Goal: Task Accomplishment & Management: Manage account settings

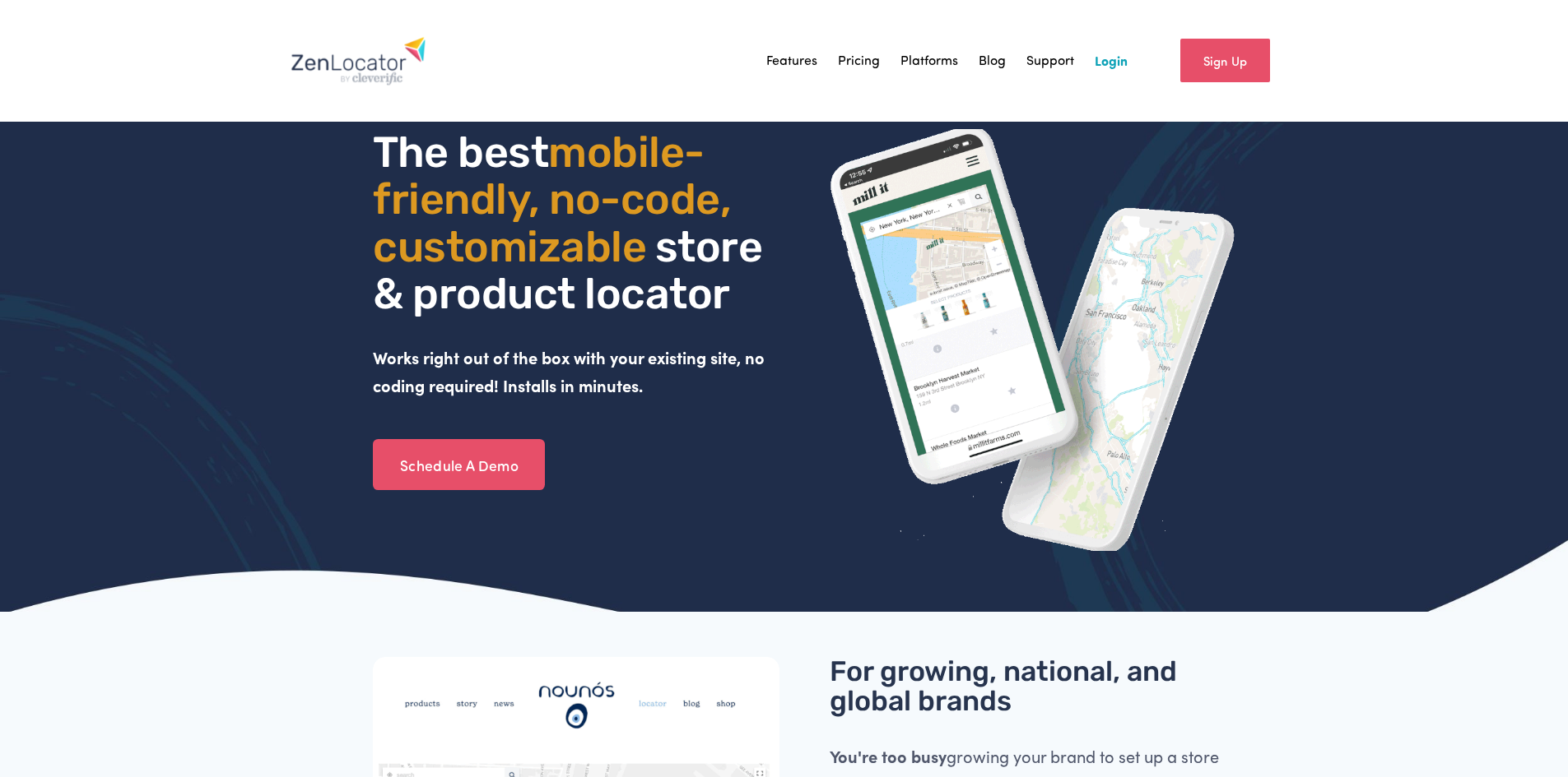
click at [1113, 67] on link "Login" at bounding box center [1111, 61] width 33 height 25
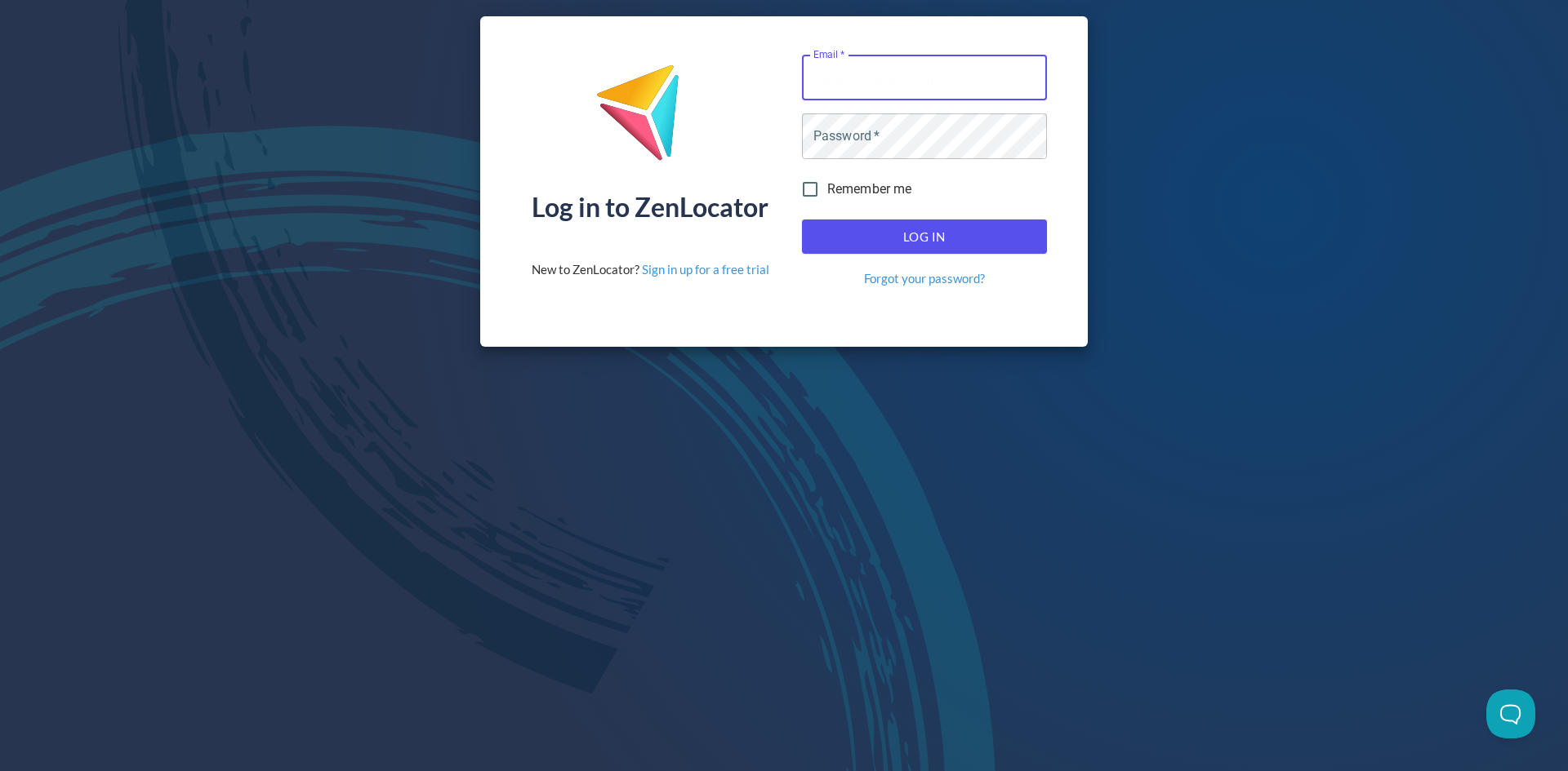
type input "alex@equisicecream.com"
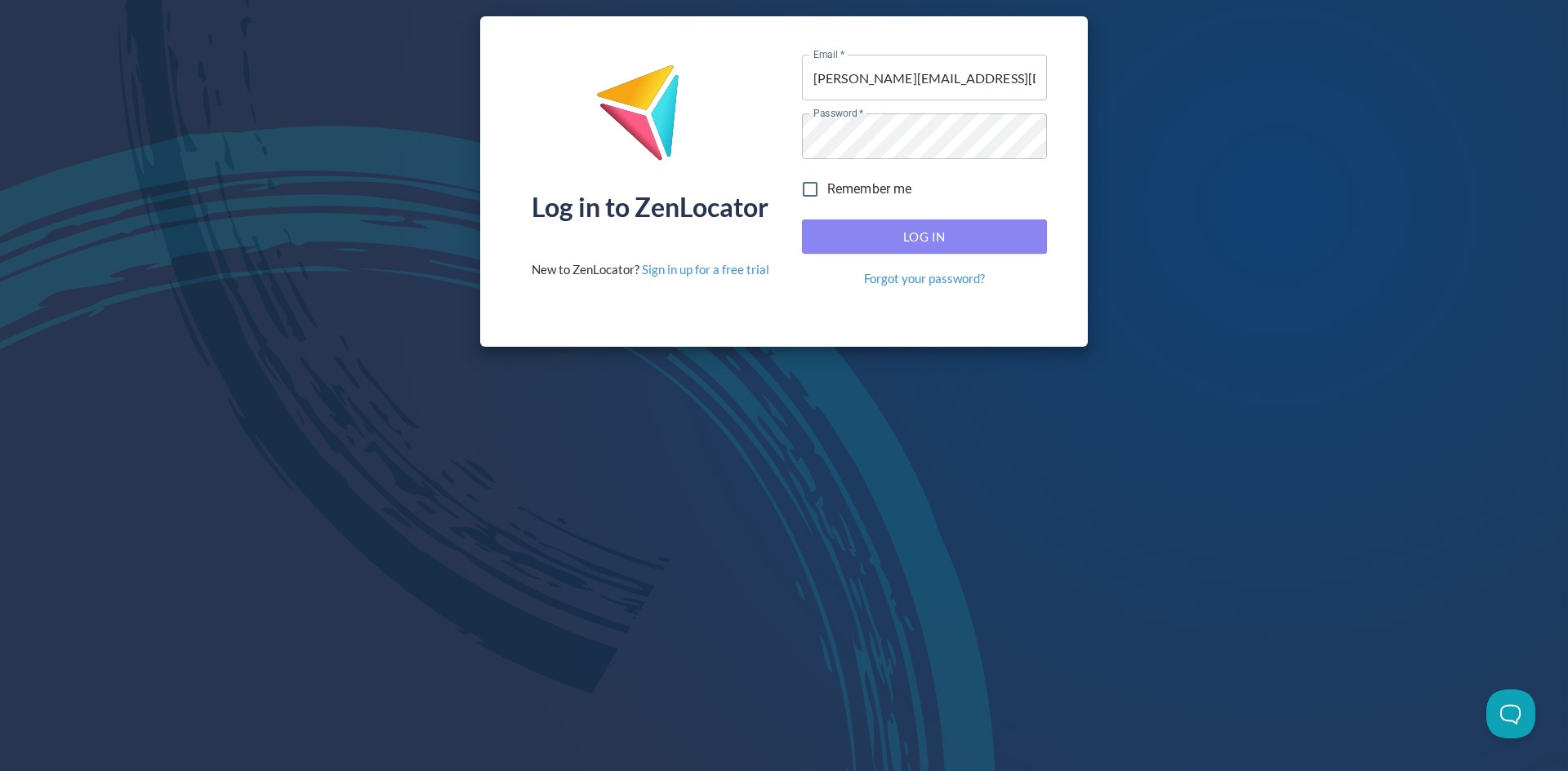
click at [1023, 251] on button "Log In" at bounding box center [924, 236] width 245 height 34
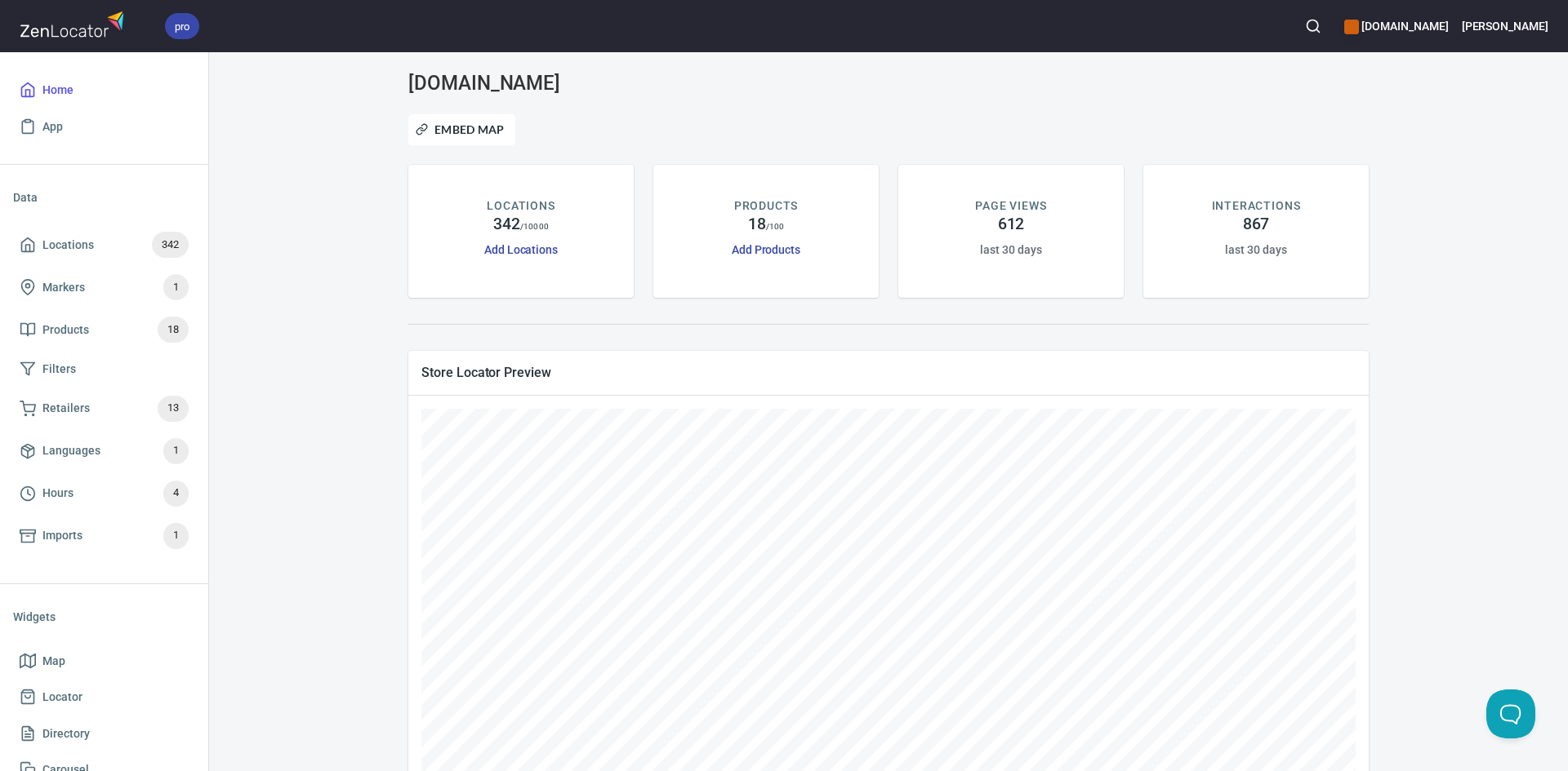
click at [301, 309] on div "www.equisicecream.com Embed Map LOCATIONS 342 / 10000 Add Locations PRODUCTS 18…" at bounding box center [889, 659] width 1320 height 1173
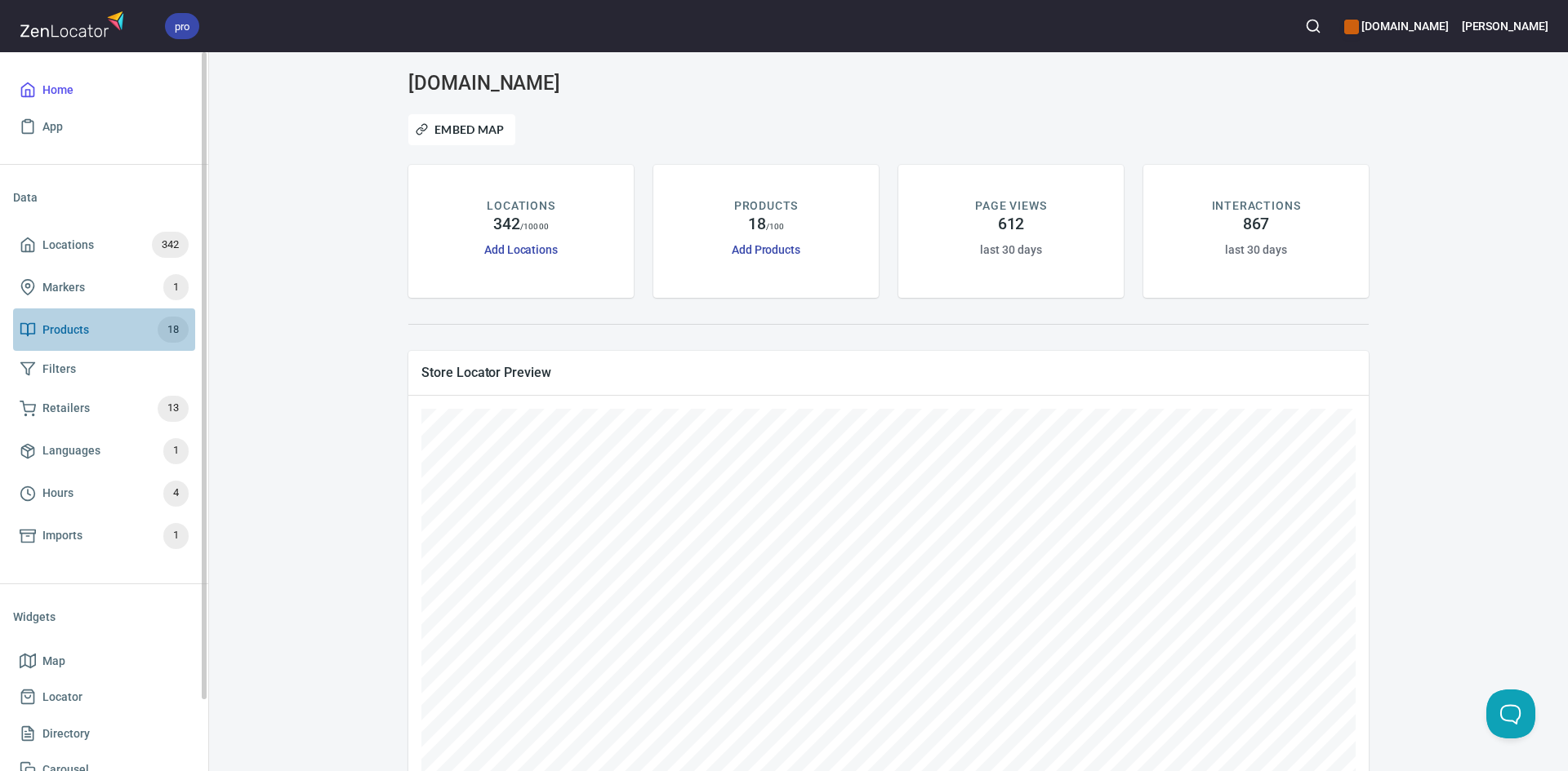
click at [88, 332] on span "Products" at bounding box center [65, 330] width 46 height 20
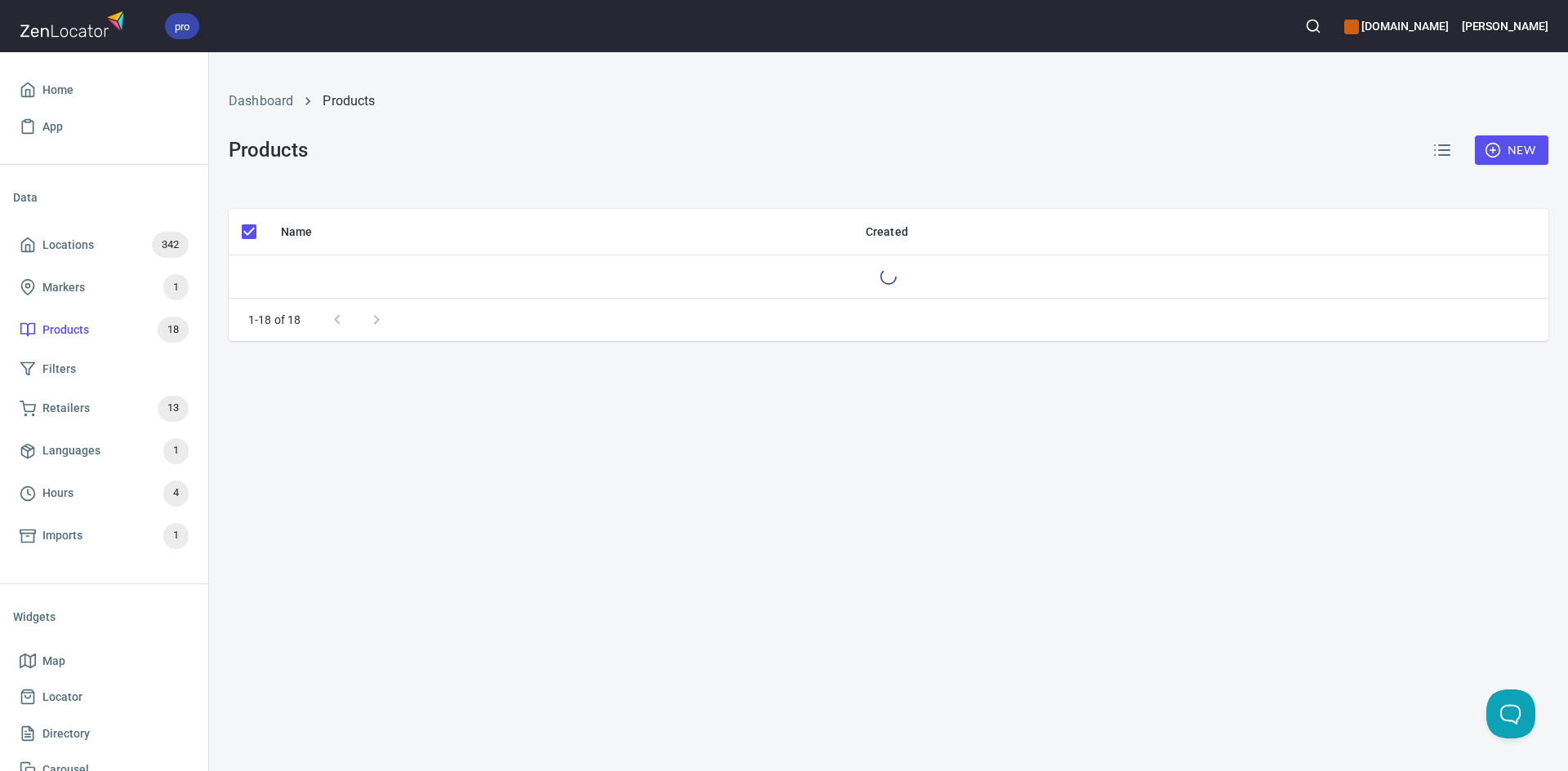
checkbox input "false"
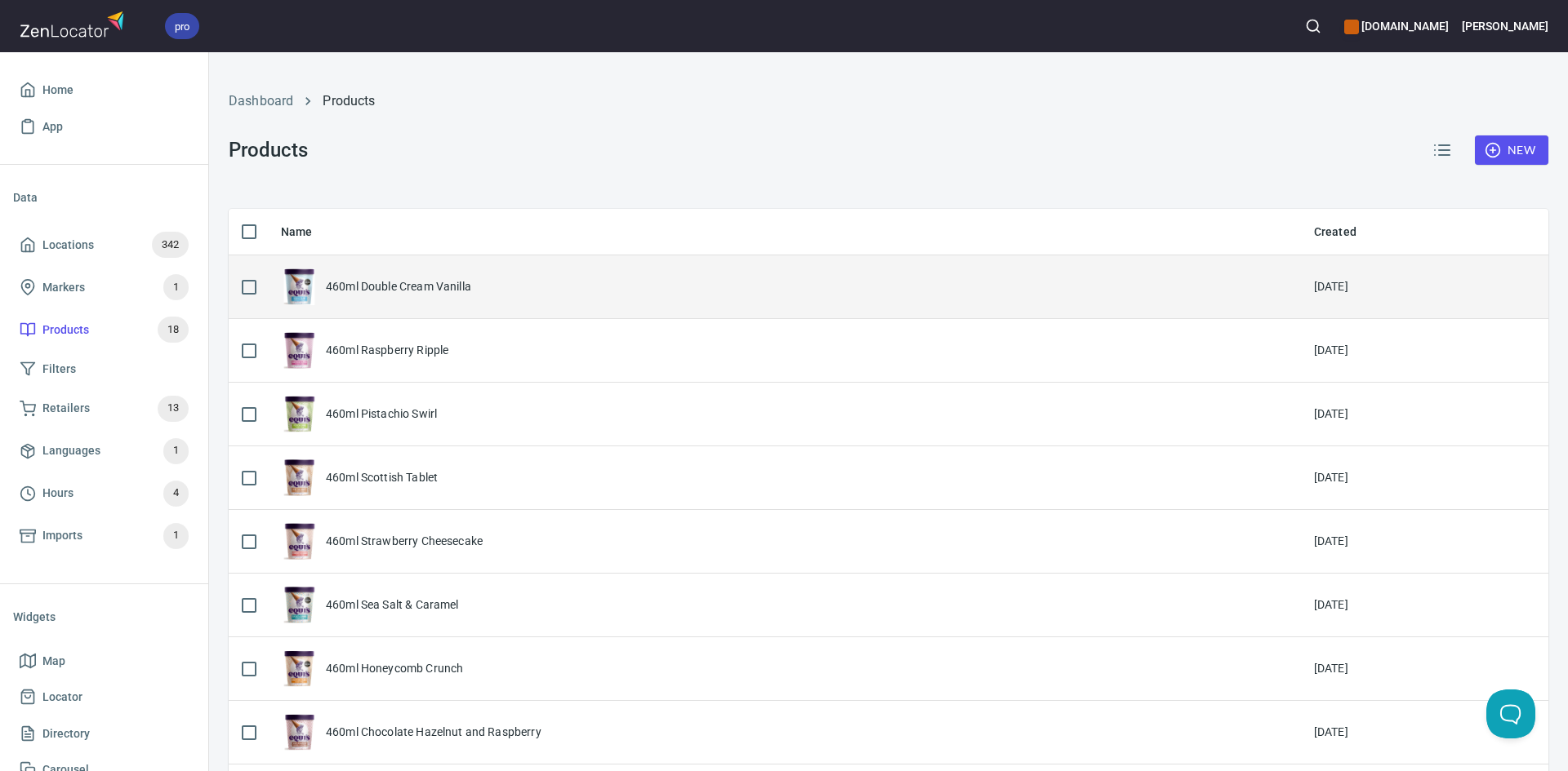
click at [358, 287] on div "460ml Double Cream Vanilla" at bounding box center [398, 286] width 145 height 17
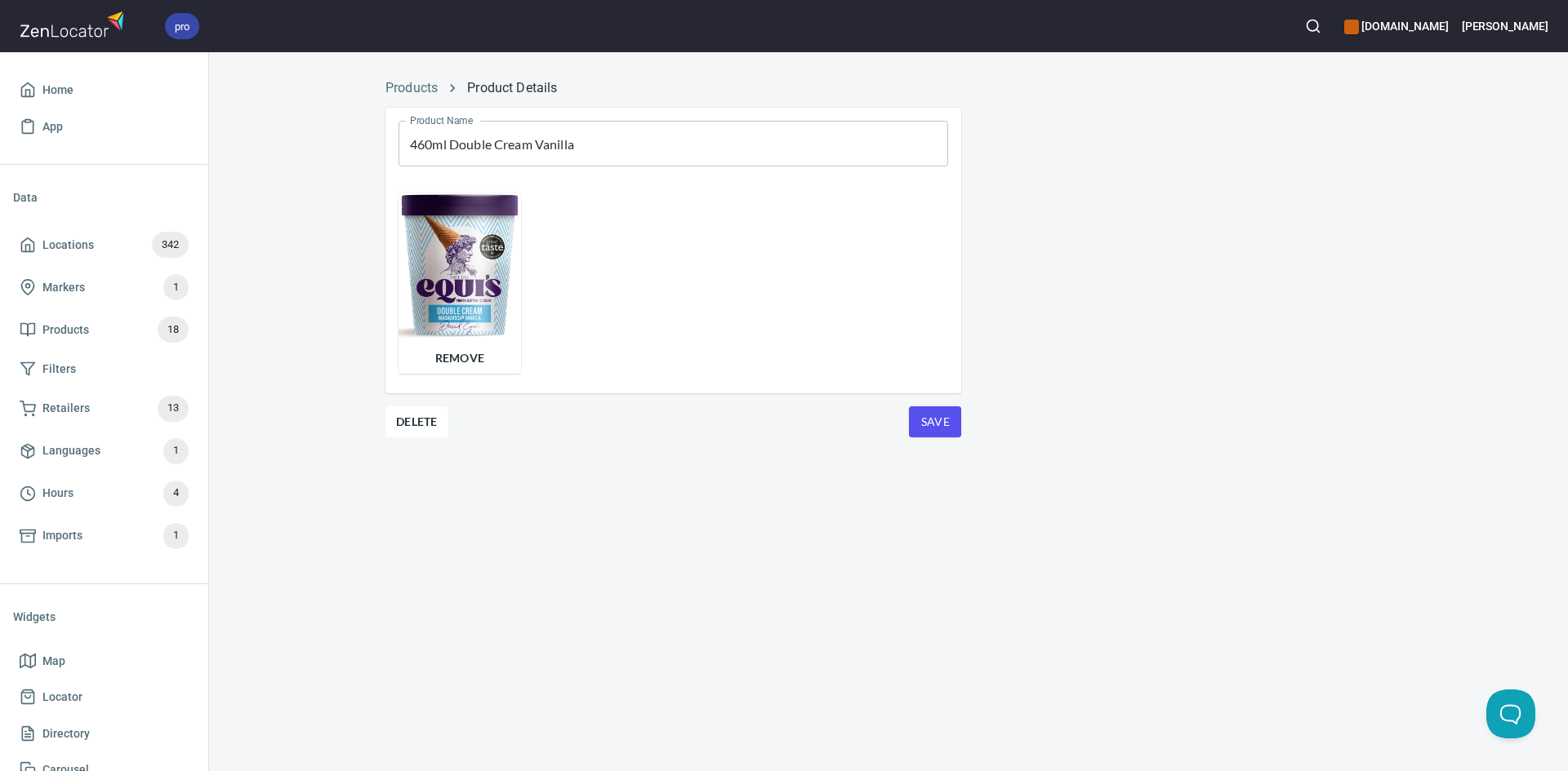
click at [504, 77] on div "Products Product Details" at bounding box center [888, 88] width 1026 height 39
click at [501, 81] on link "Product Details" at bounding box center [511, 88] width 90 height 16
click at [540, 98] on div "Product Name 460ml Double Cream Vanilla Product Name Remove Delete Save" at bounding box center [673, 292] width 602 height 395
click at [539, 84] on link "Product Details" at bounding box center [511, 88] width 90 height 16
click at [562, 85] on ol "Products Product Details" at bounding box center [888, 88] width 1006 height 20
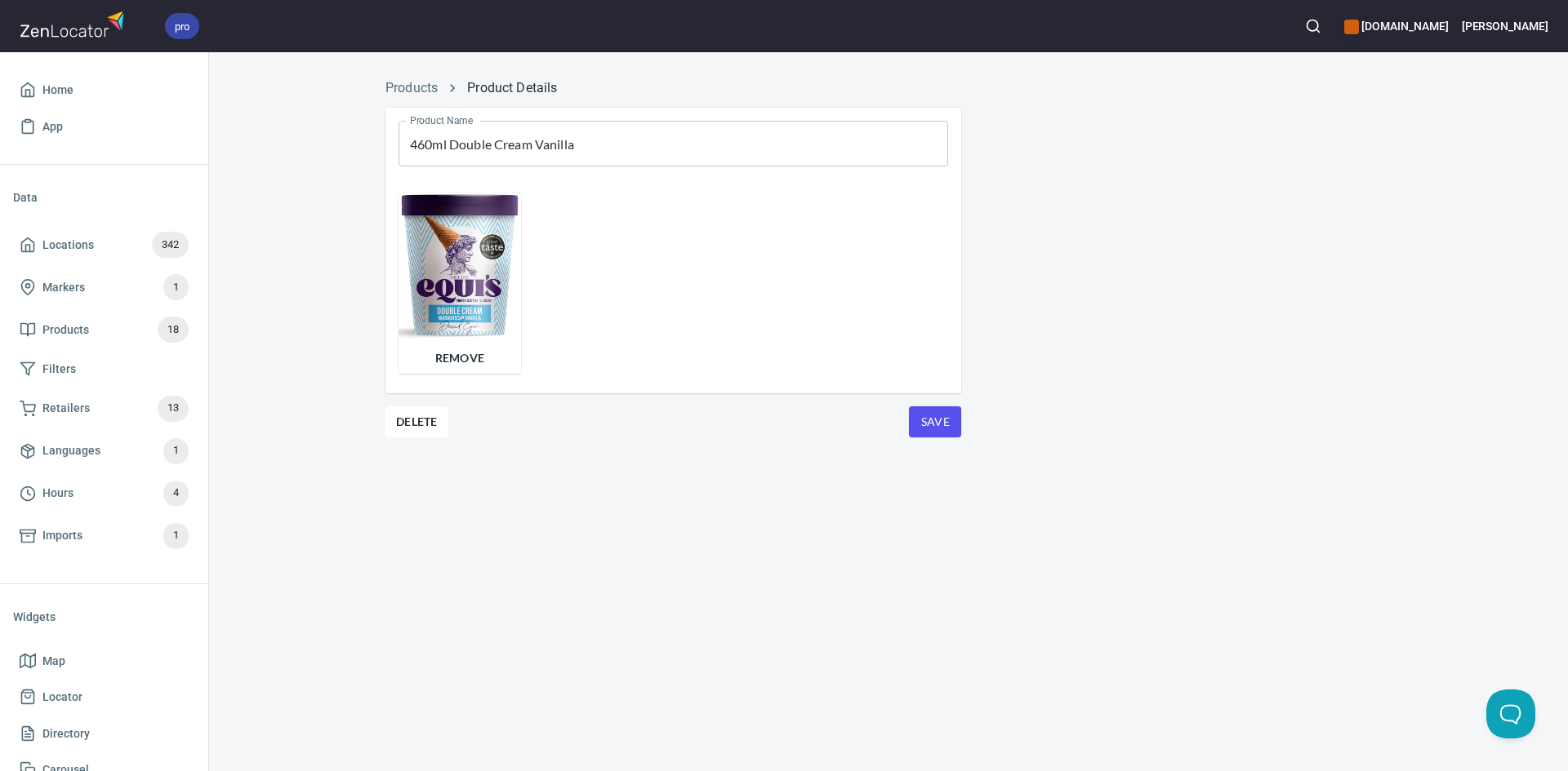
click at [562, 85] on ol "Products Product Details" at bounding box center [888, 88] width 1006 height 20
click at [941, 423] on span "Save" at bounding box center [935, 422] width 26 height 20
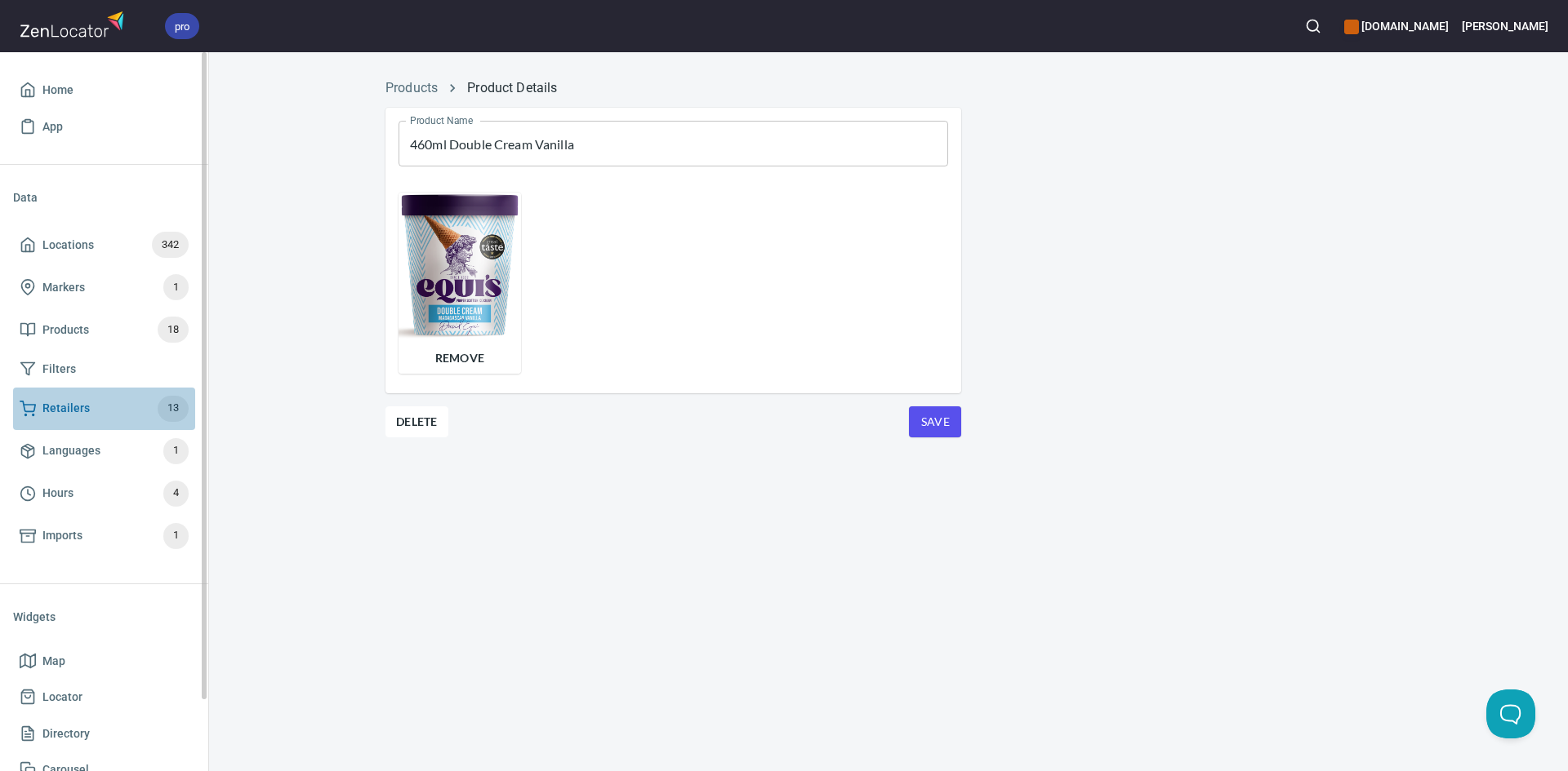
click at [84, 406] on span "Retailers" at bounding box center [66, 408] width 47 height 20
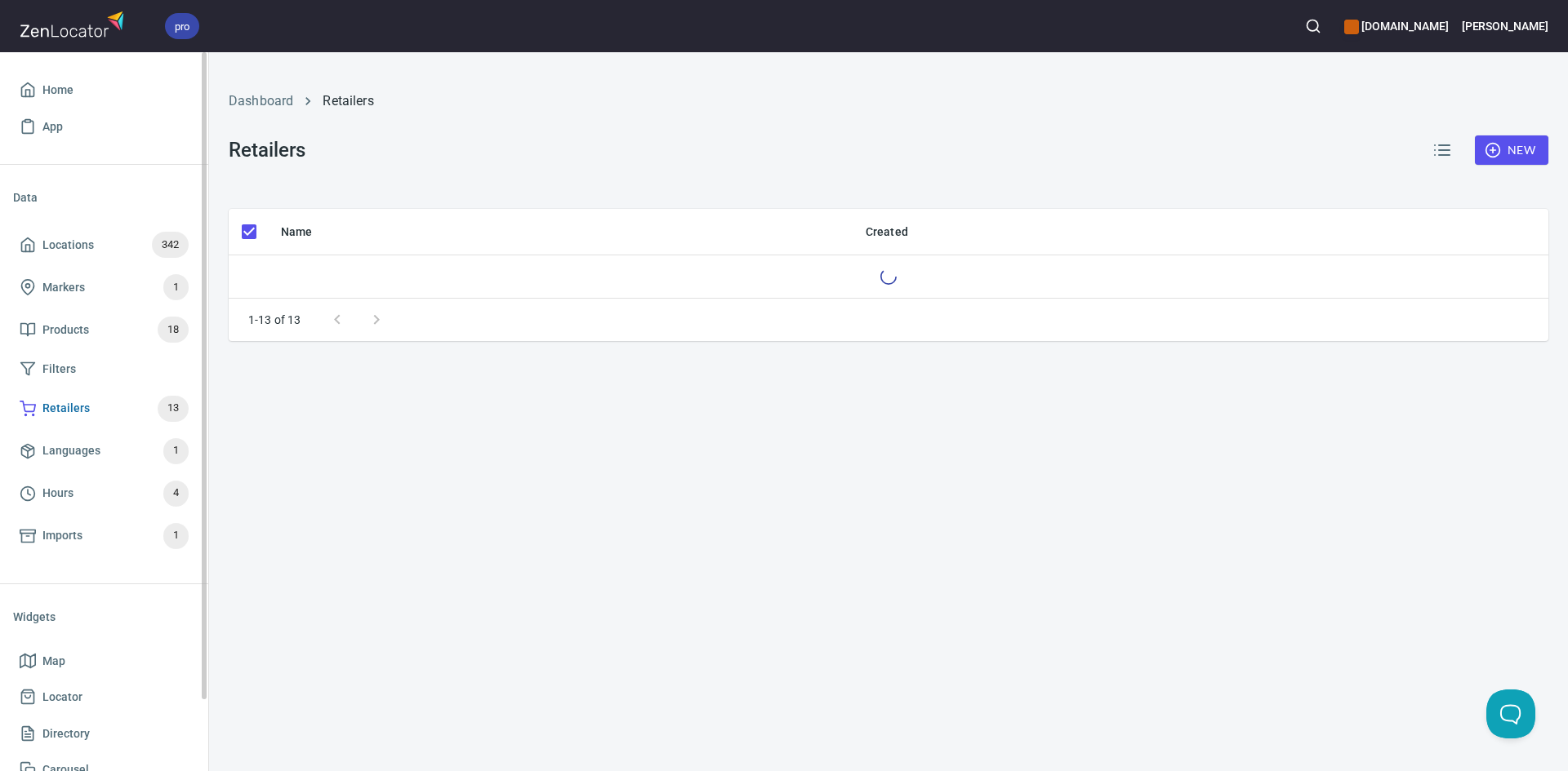
checkbox input "false"
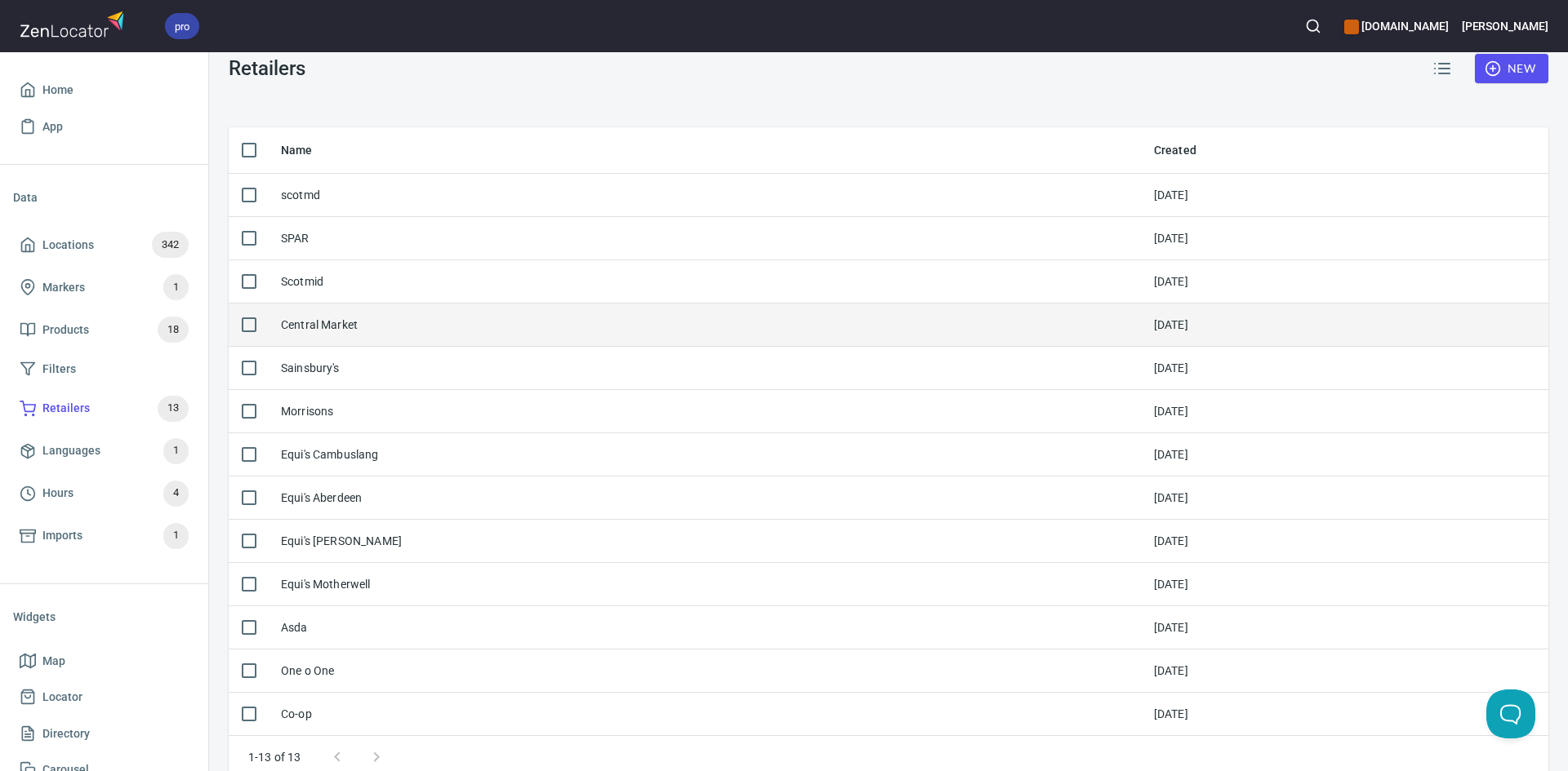
scroll to position [109, 0]
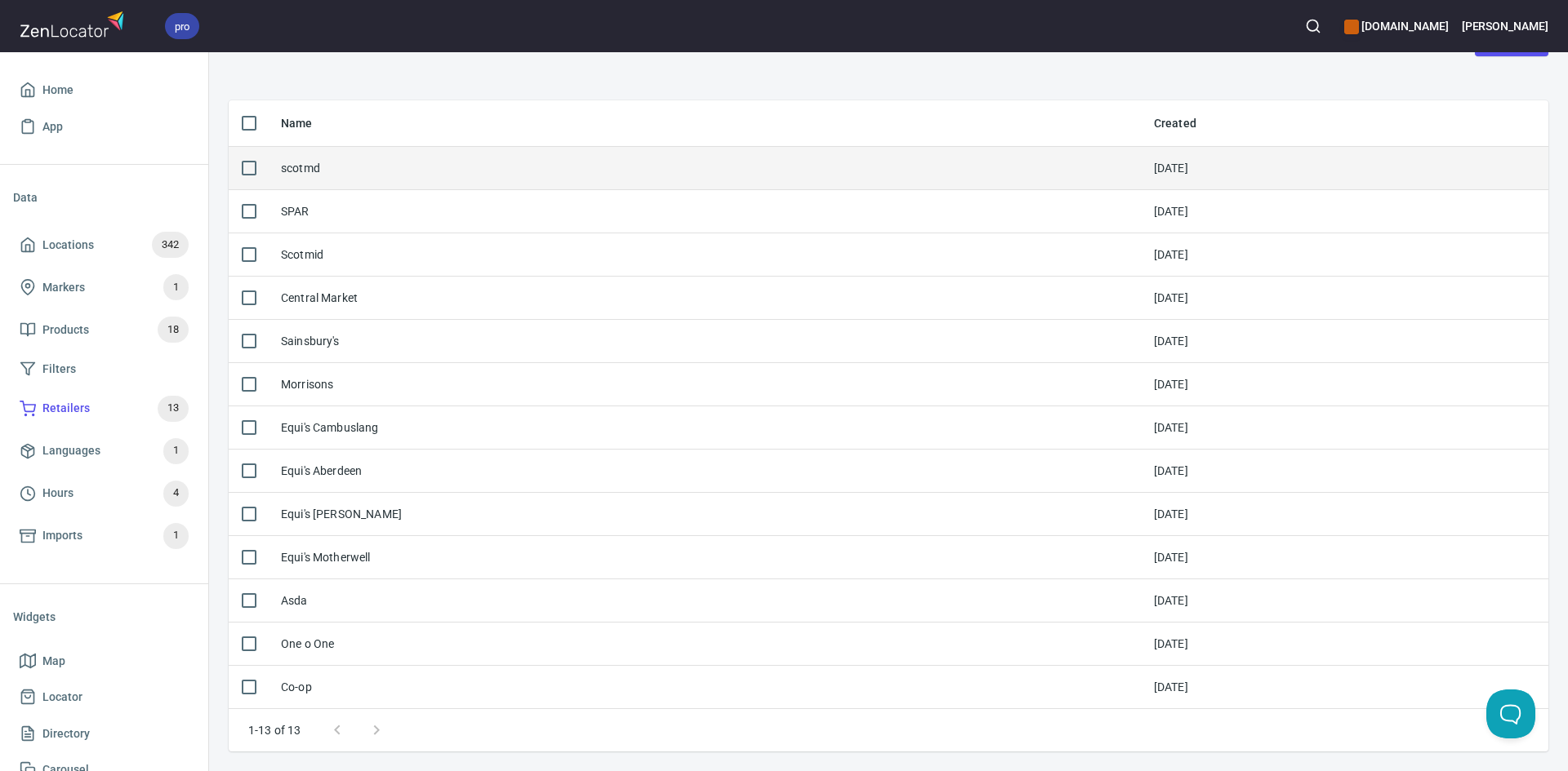
click at [264, 161] on input "checkbox" at bounding box center [248, 168] width 34 height 34
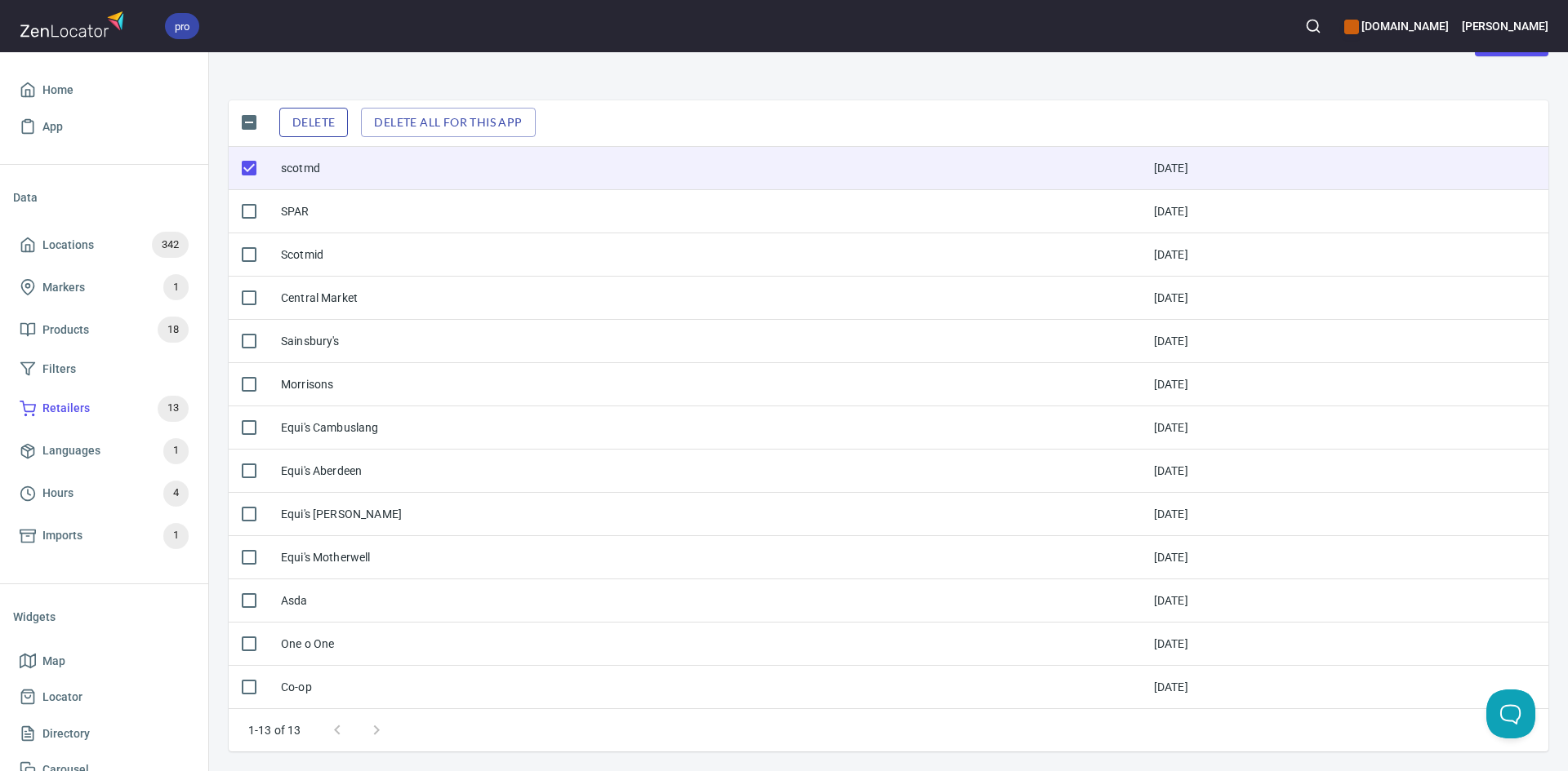
click at [333, 125] on span "Delete" at bounding box center [313, 122] width 43 height 20
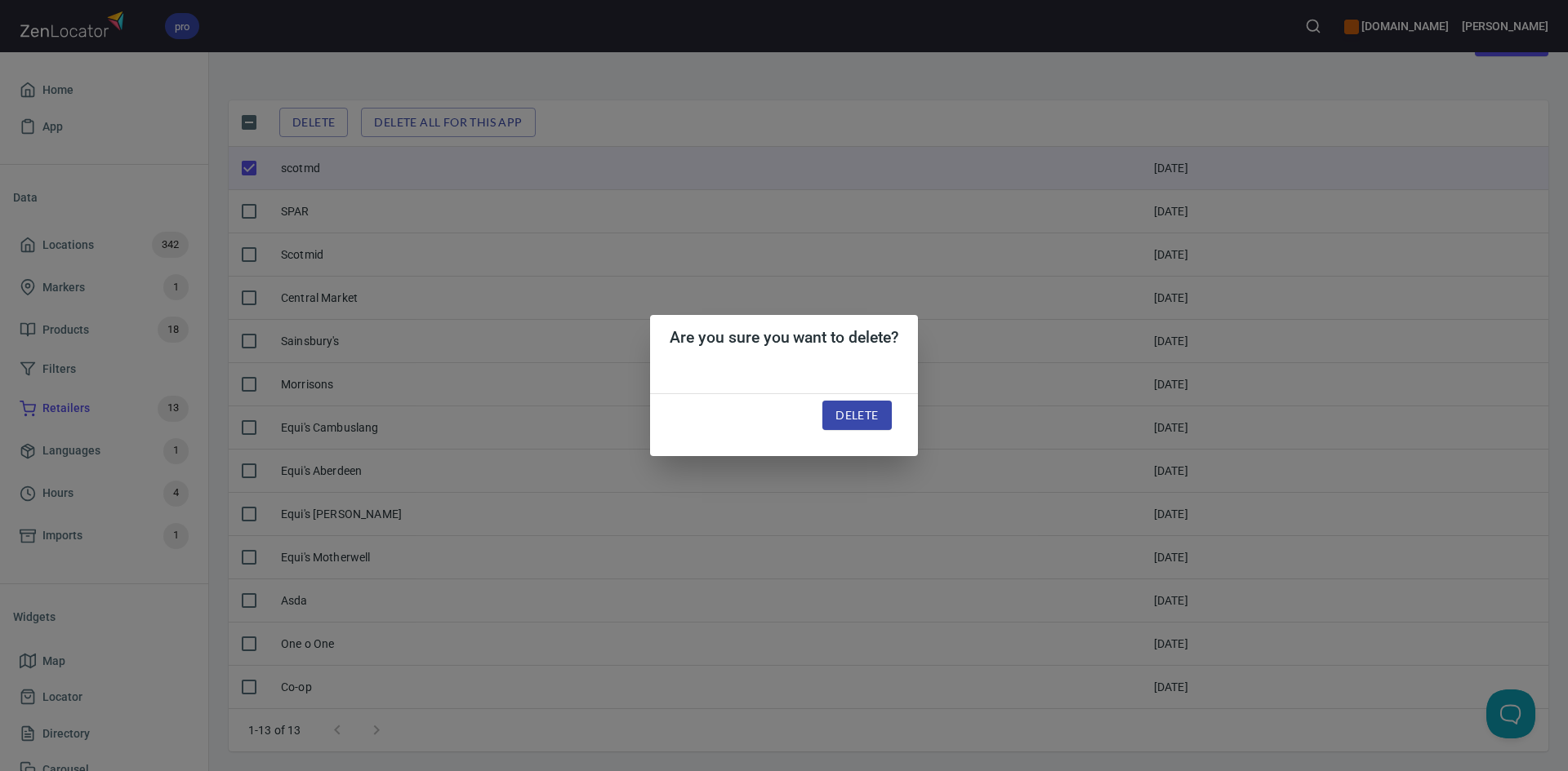
click at [853, 412] on span "Delete" at bounding box center [856, 415] width 43 height 20
checkbox input "false"
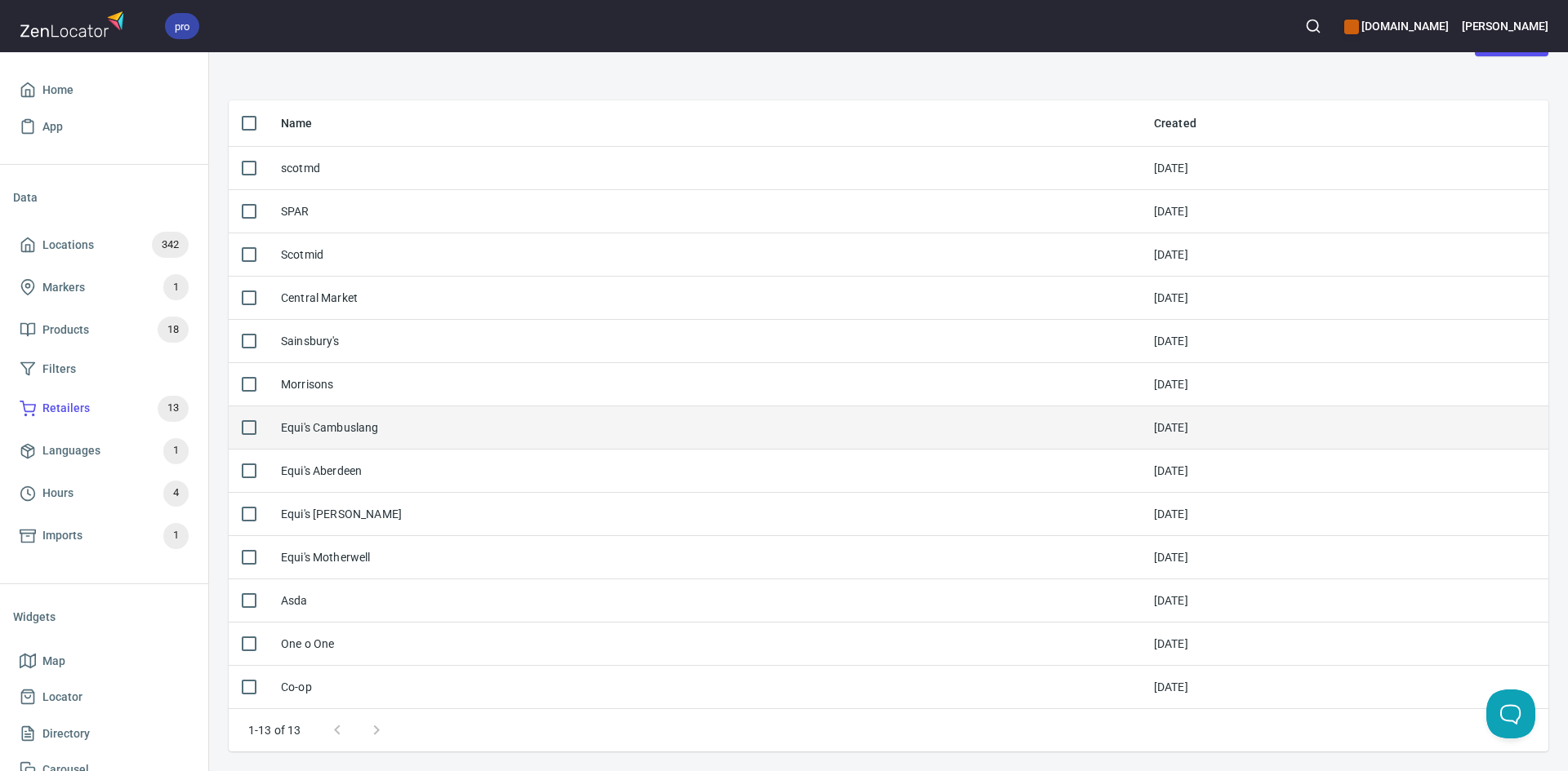
scroll to position [65, 0]
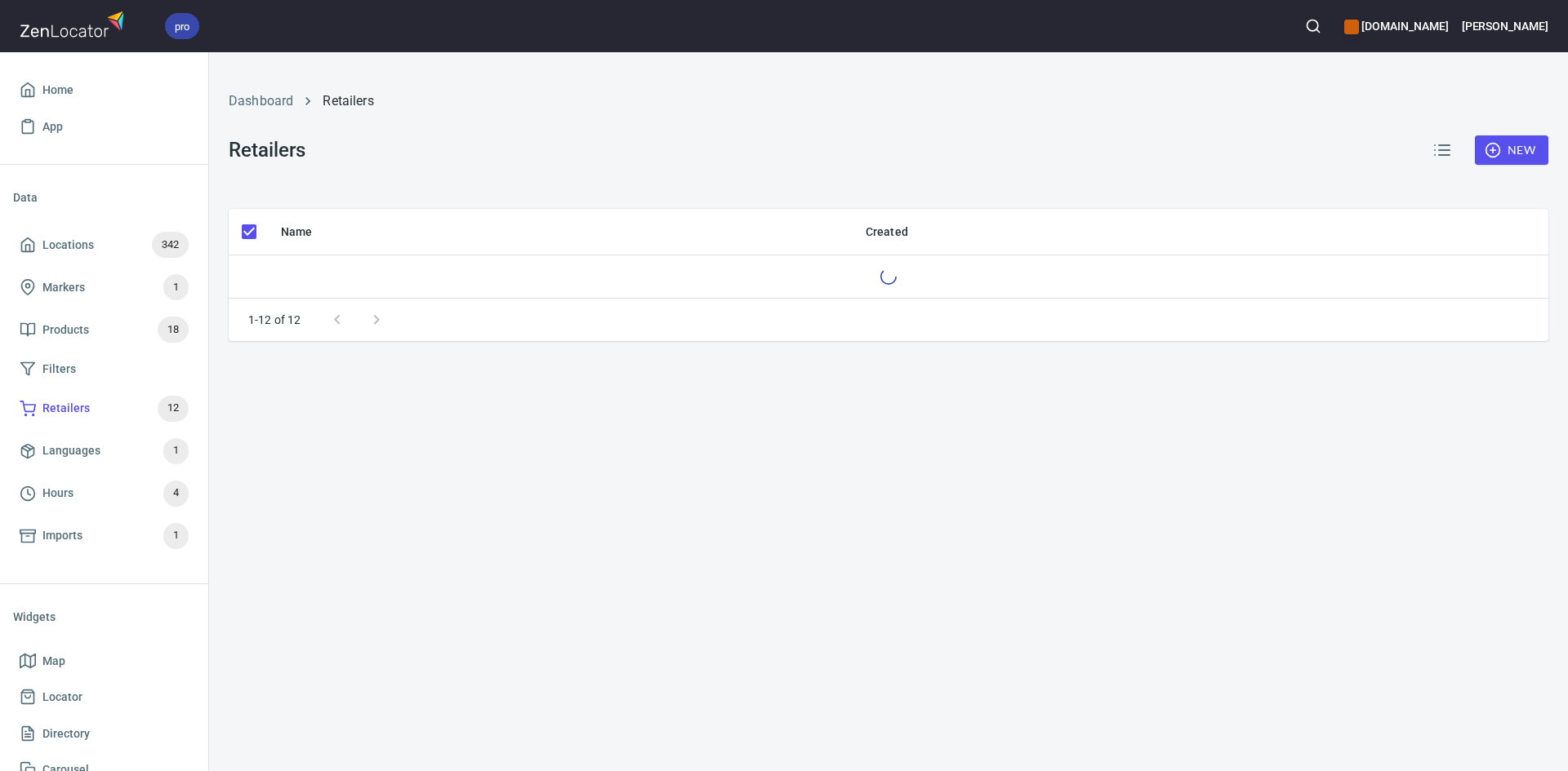
checkbox input "false"
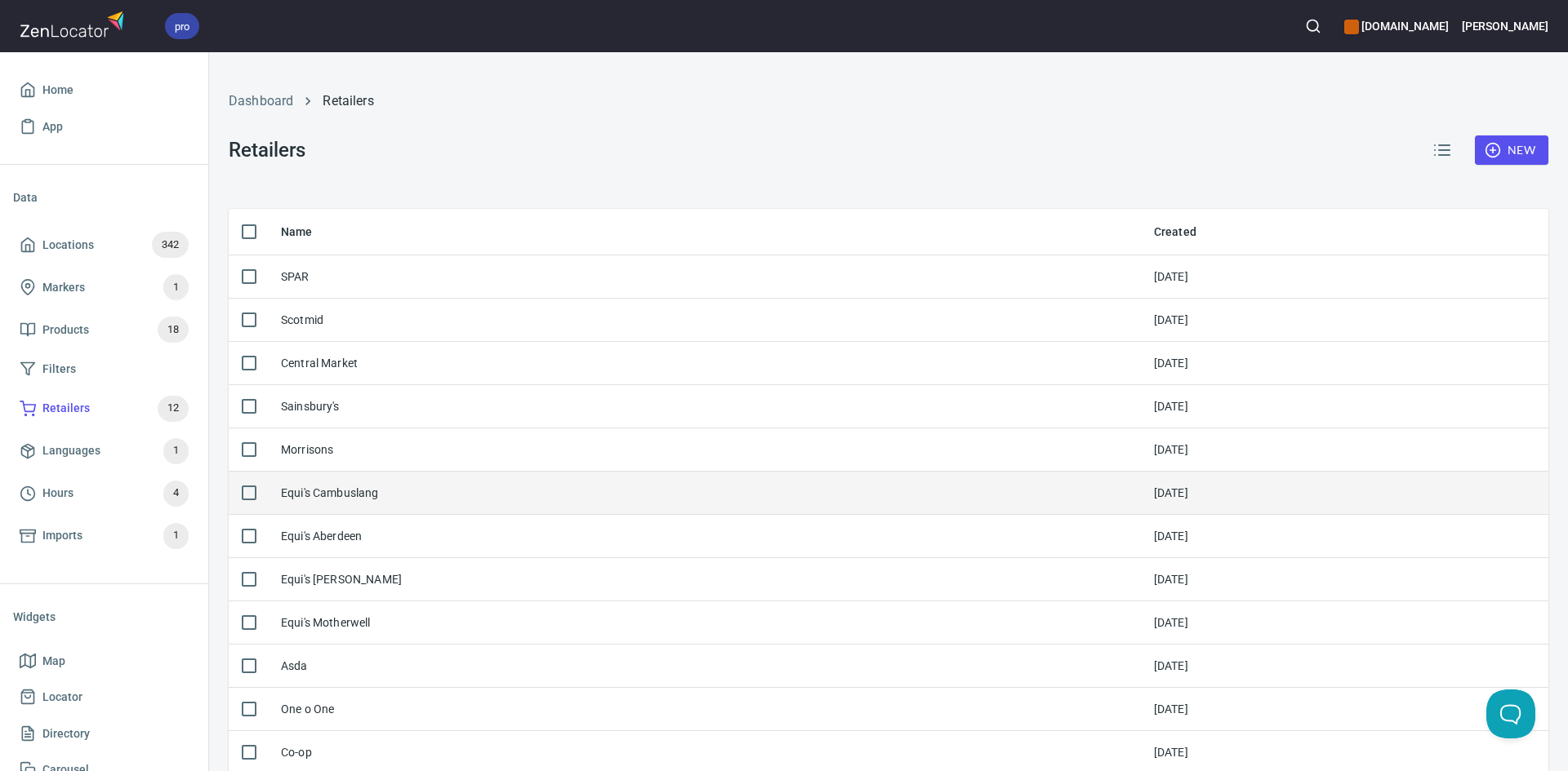
scroll to position [65, 0]
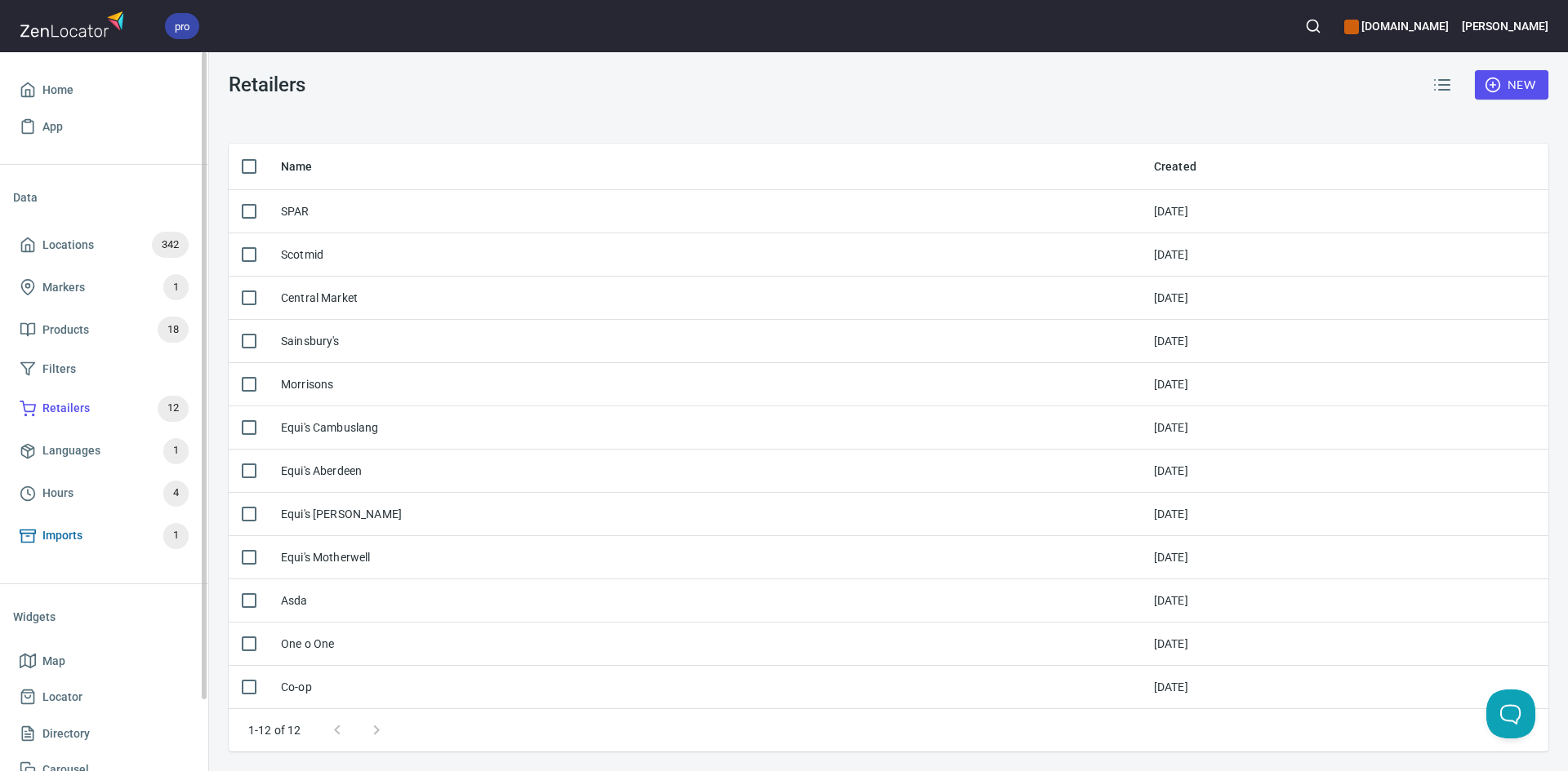
click at [84, 540] on span "Imports 1" at bounding box center [104, 536] width 169 height 26
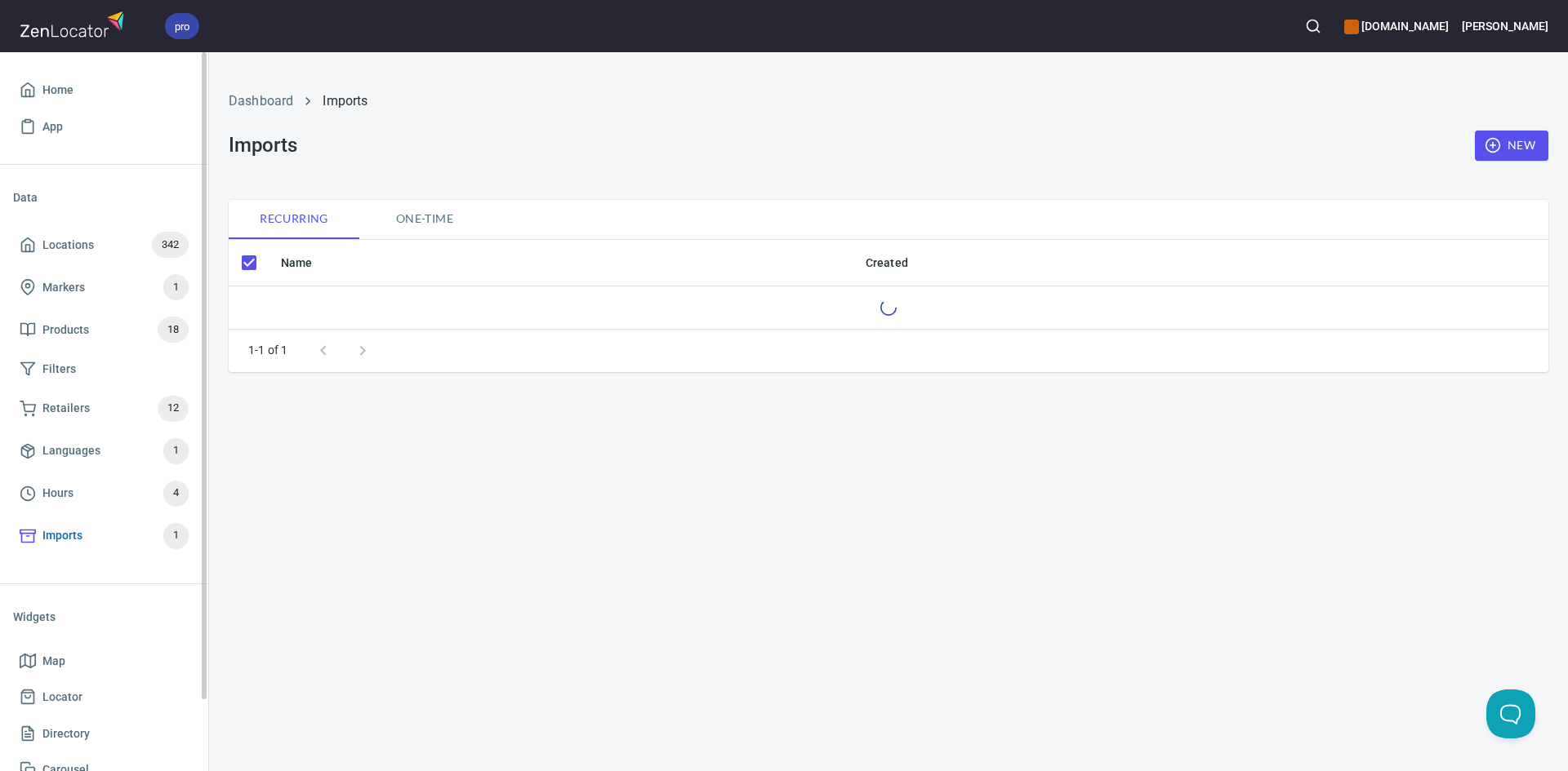
checkbox input "false"
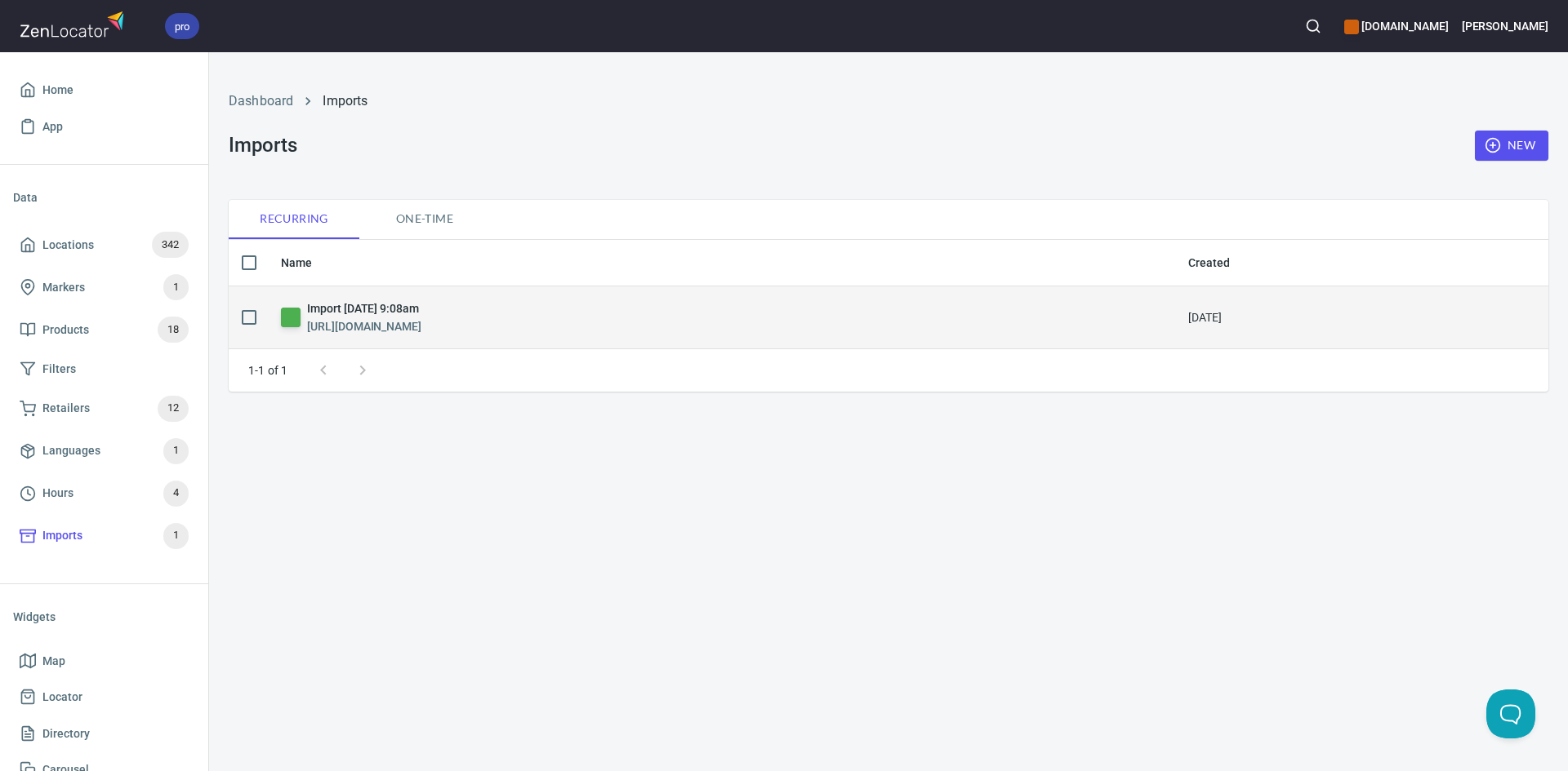
click at [370, 302] on h6 "Import [DATE] 9:08am" at bounding box center [364, 308] width 114 height 18
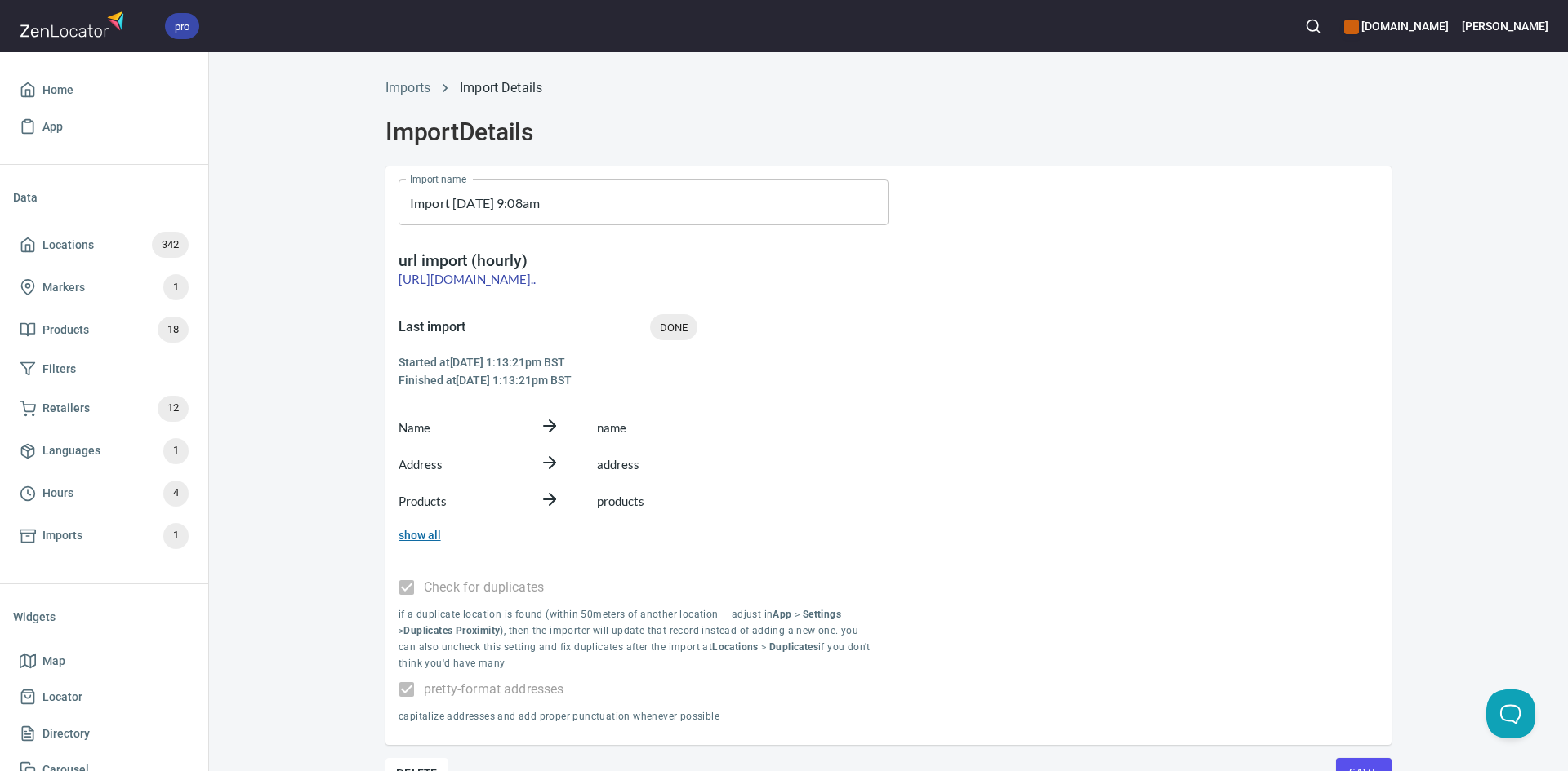
click at [427, 534] on link "show all" at bounding box center [420, 535] width 43 height 13
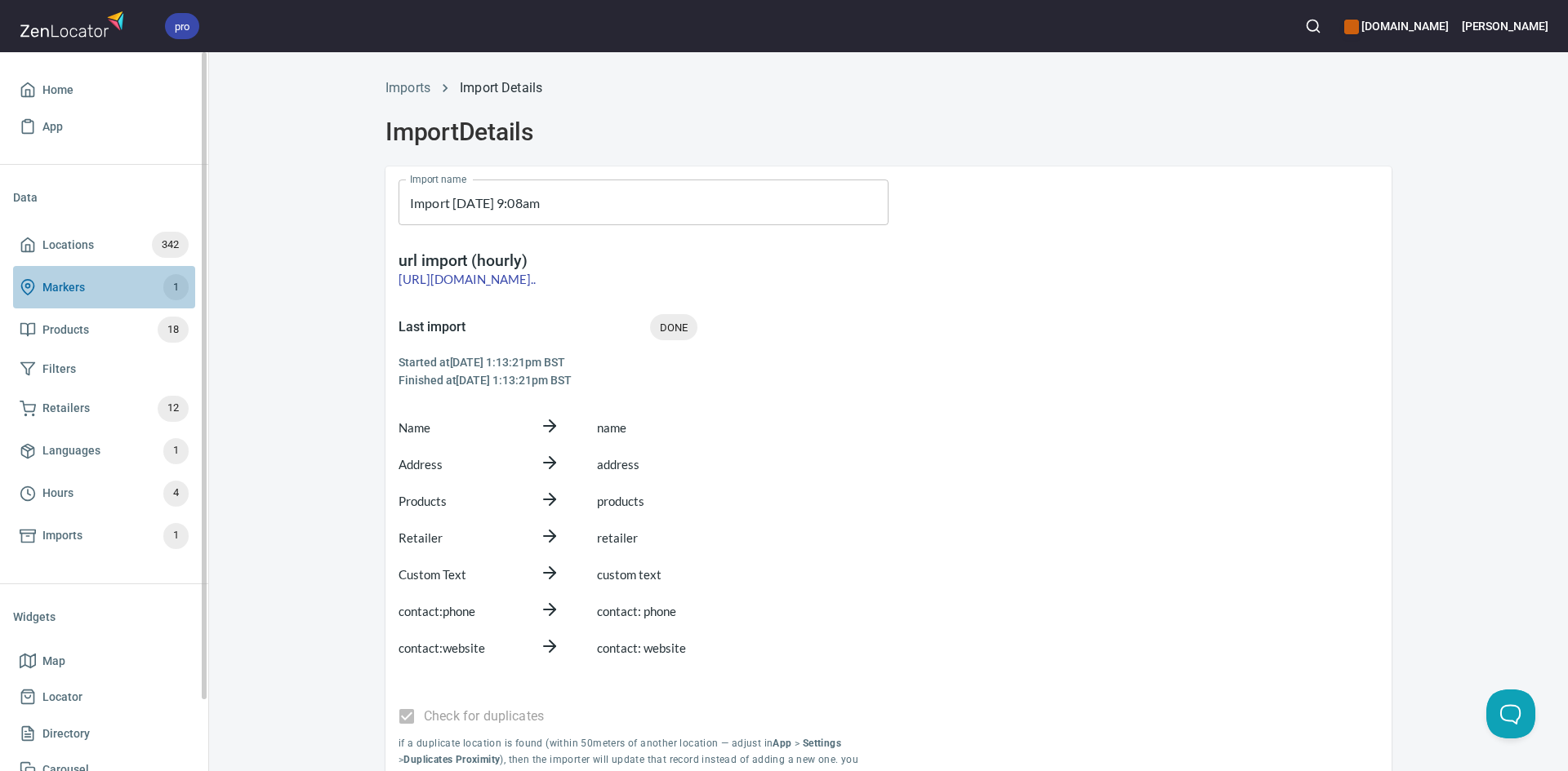
click at [100, 287] on span "Markers 1" at bounding box center [104, 287] width 169 height 26
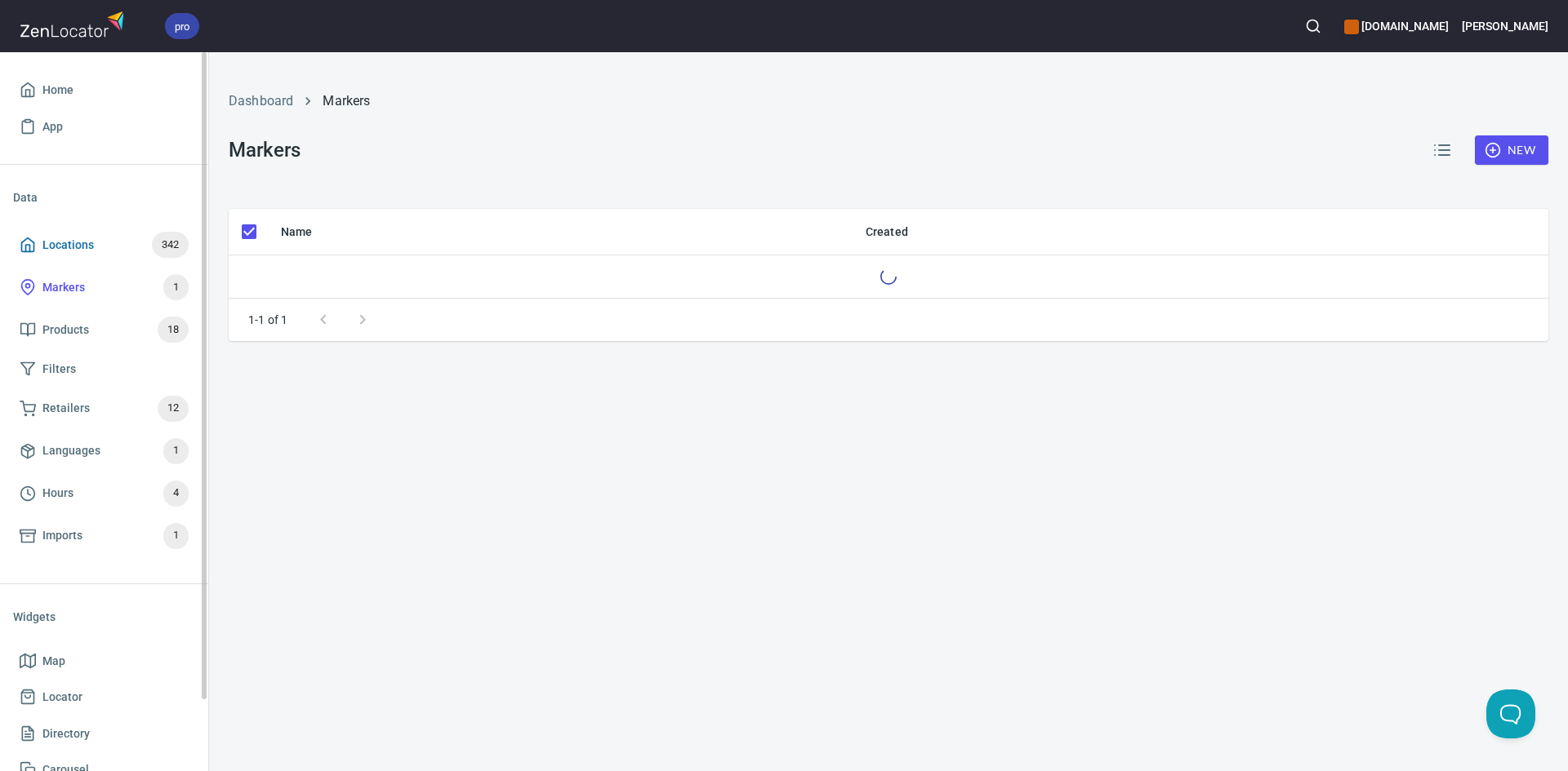
checkbox input "false"
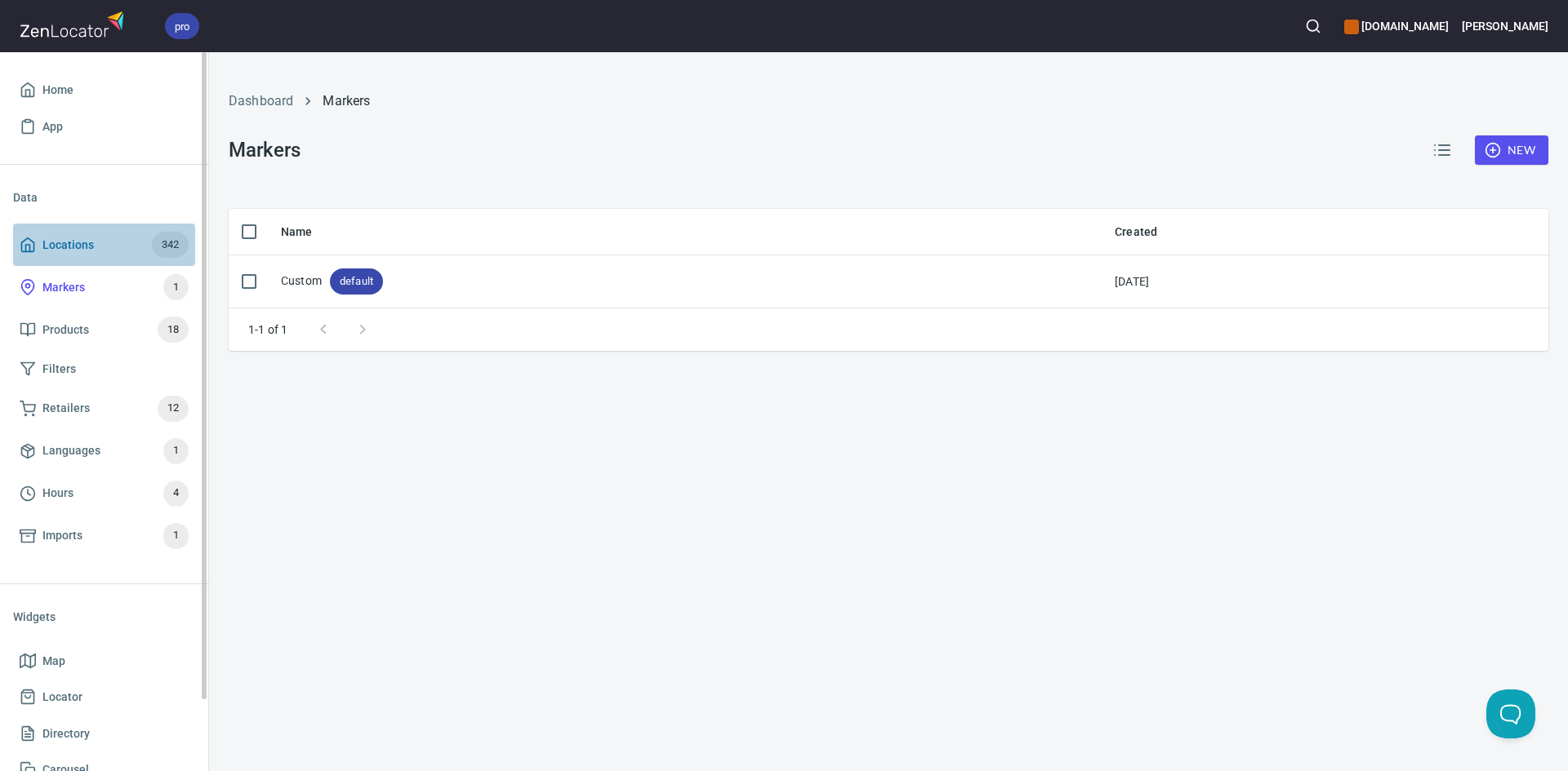
click at [118, 237] on span "Locations 342" at bounding box center [104, 245] width 169 height 26
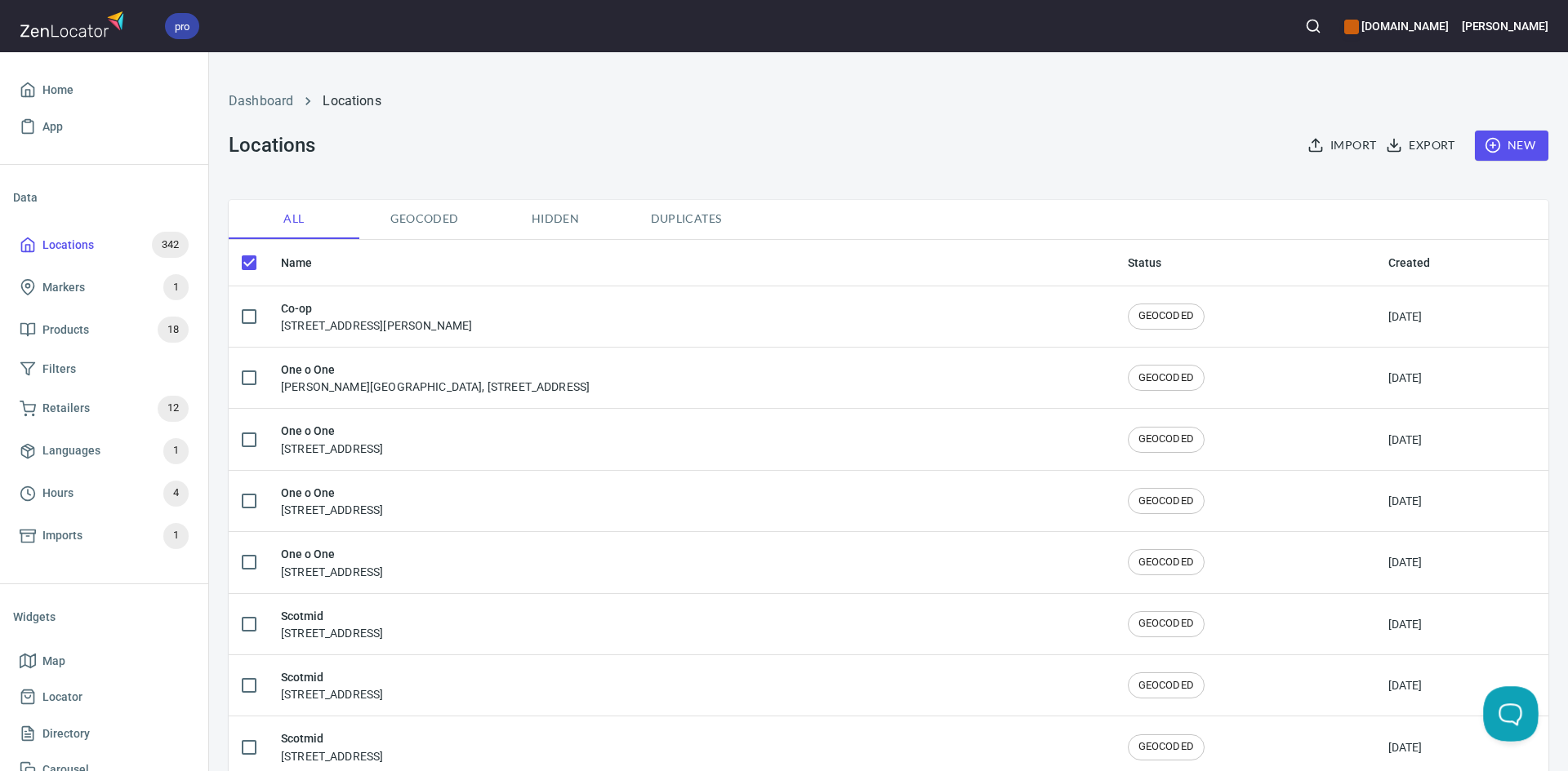
checkbox input "false"
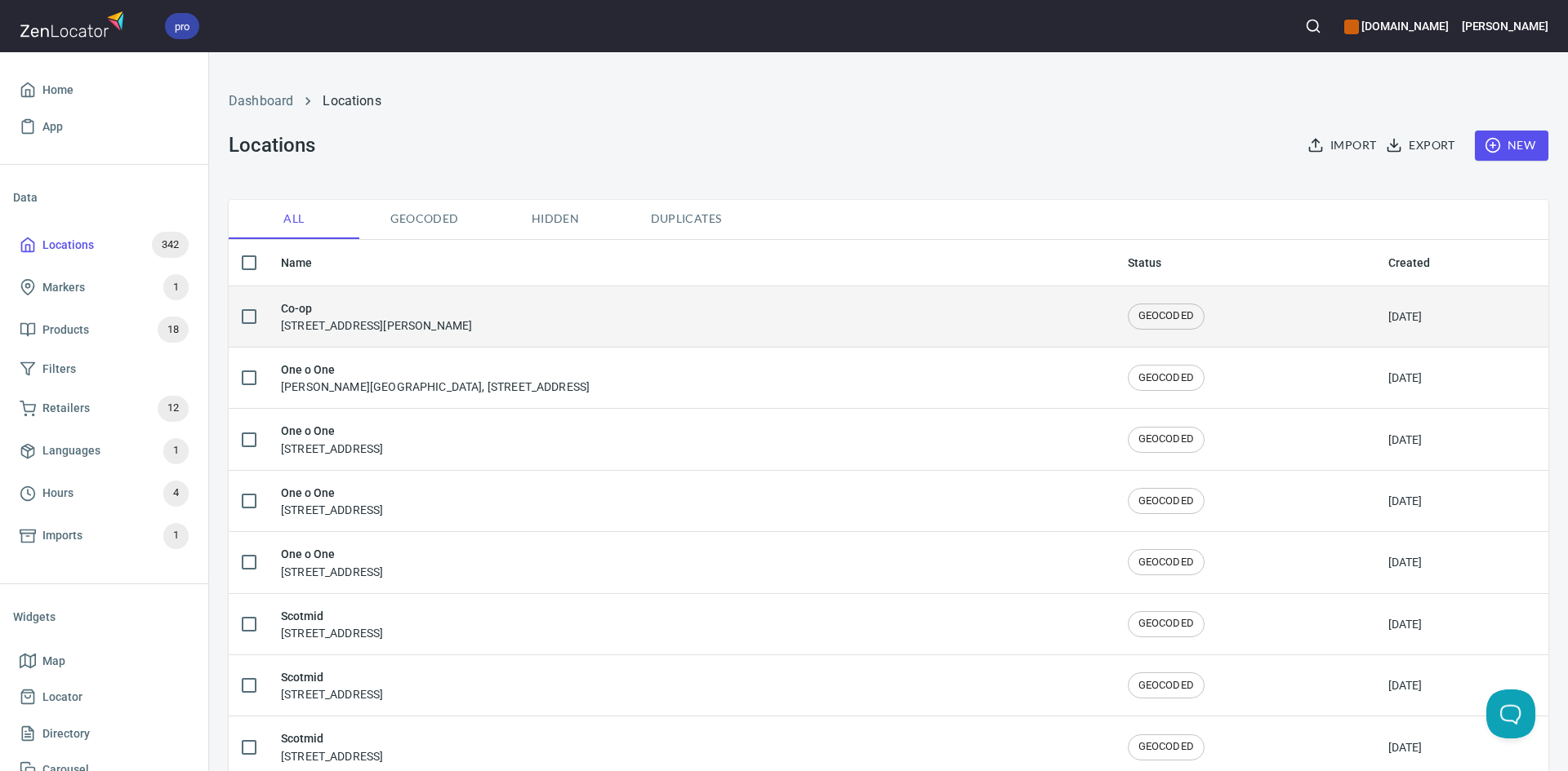
click at [472, 305] on h6 "Co-op" at bounding box center [376, 308] width 191 height 18
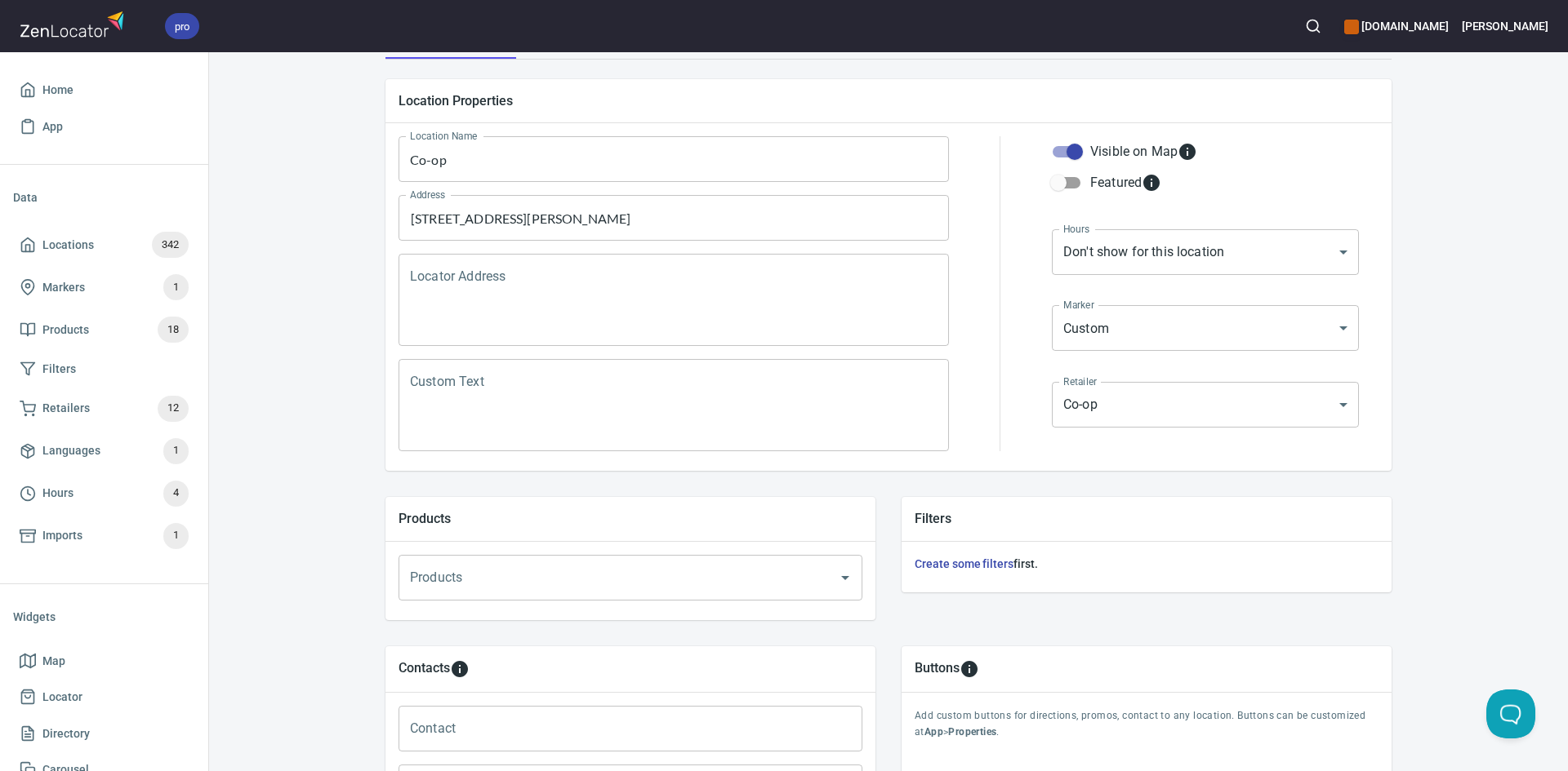
scroll to position [164, 0]
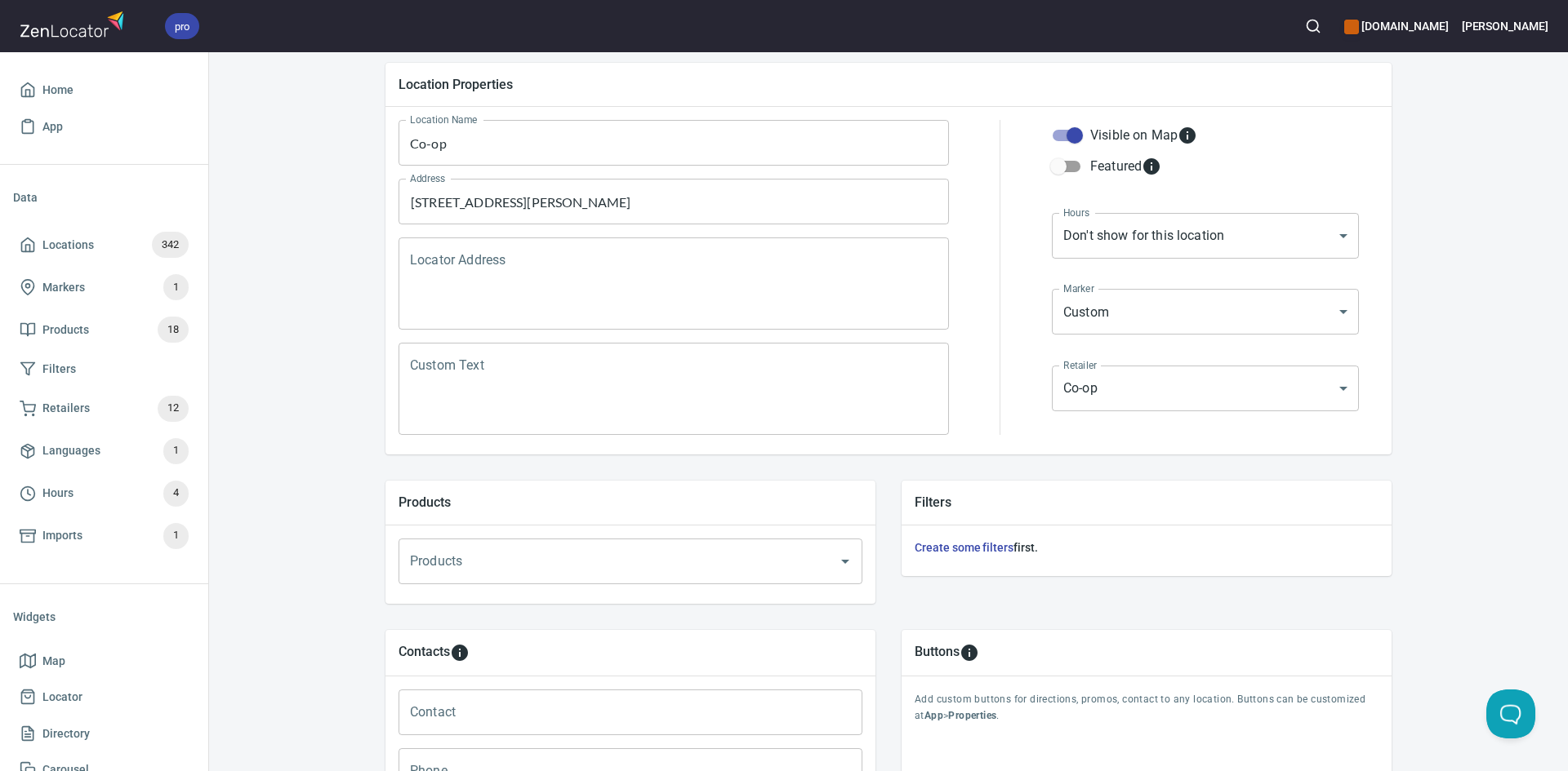
click at [796, 559] on input "Products" at bounding box center [607, 561] width 403 height 31
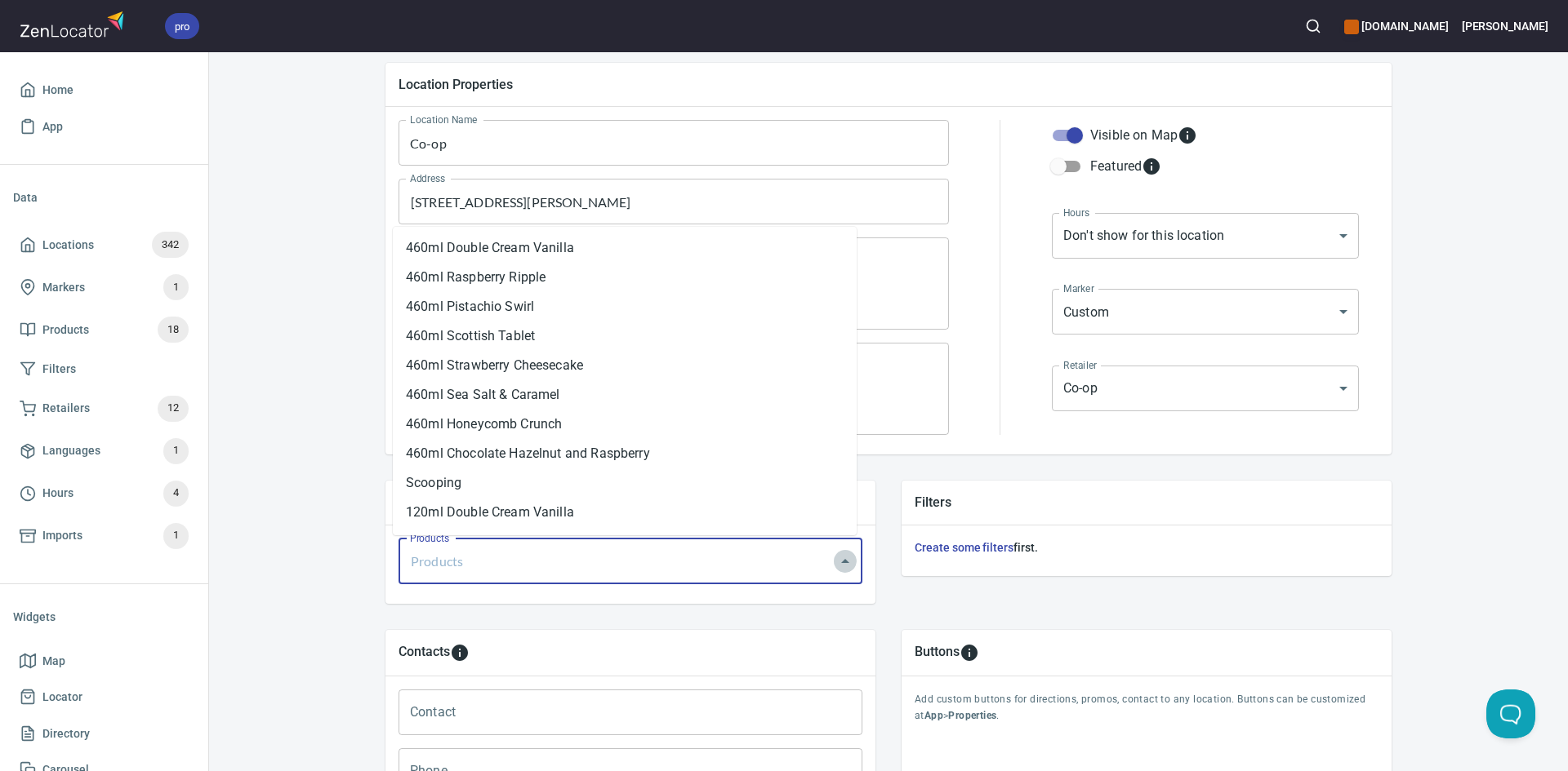
click at [843, 558] on icon "Close" at bounding box center [845, 561] width 20 height 20
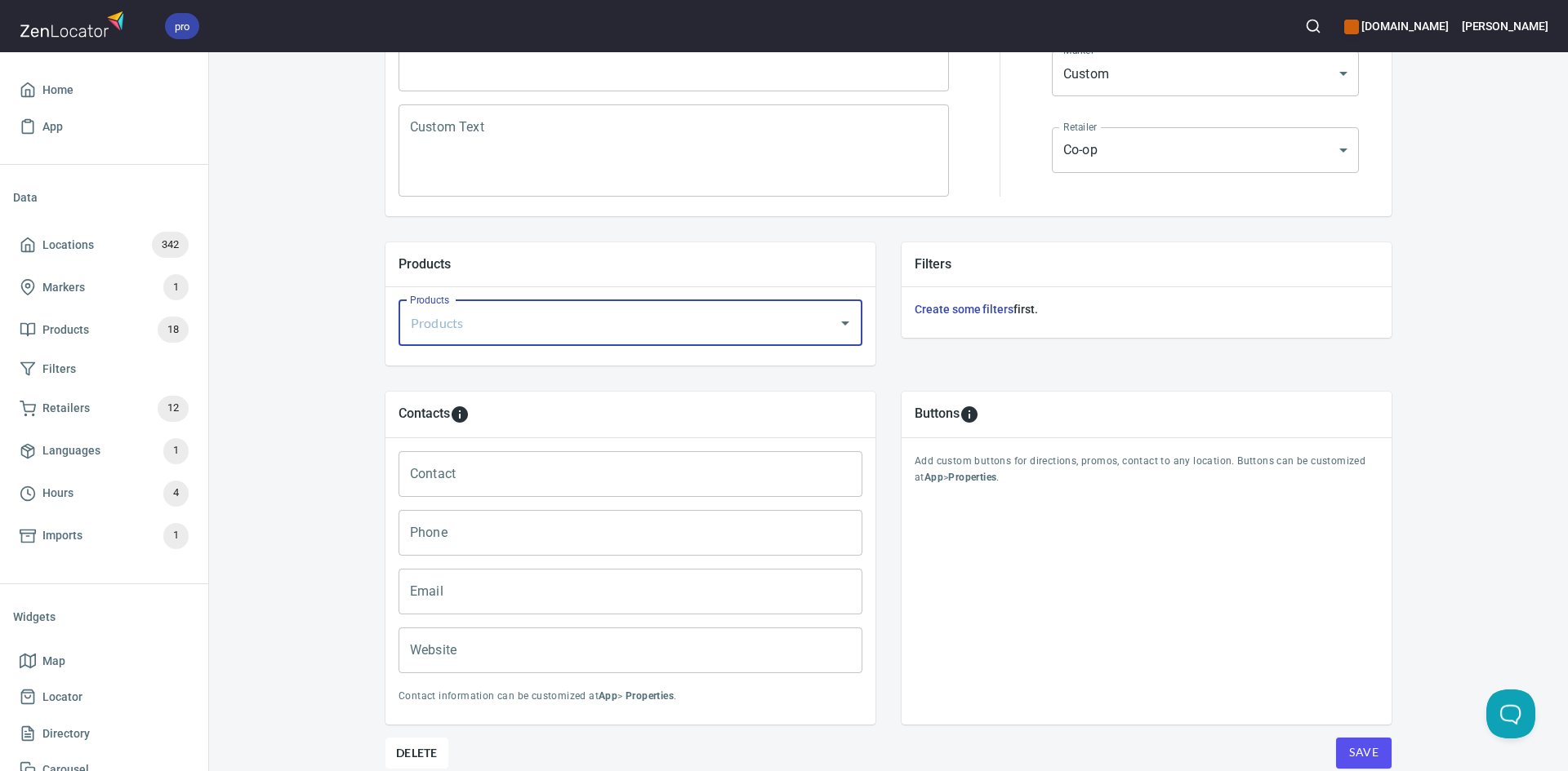
scroll to position [408, 0]
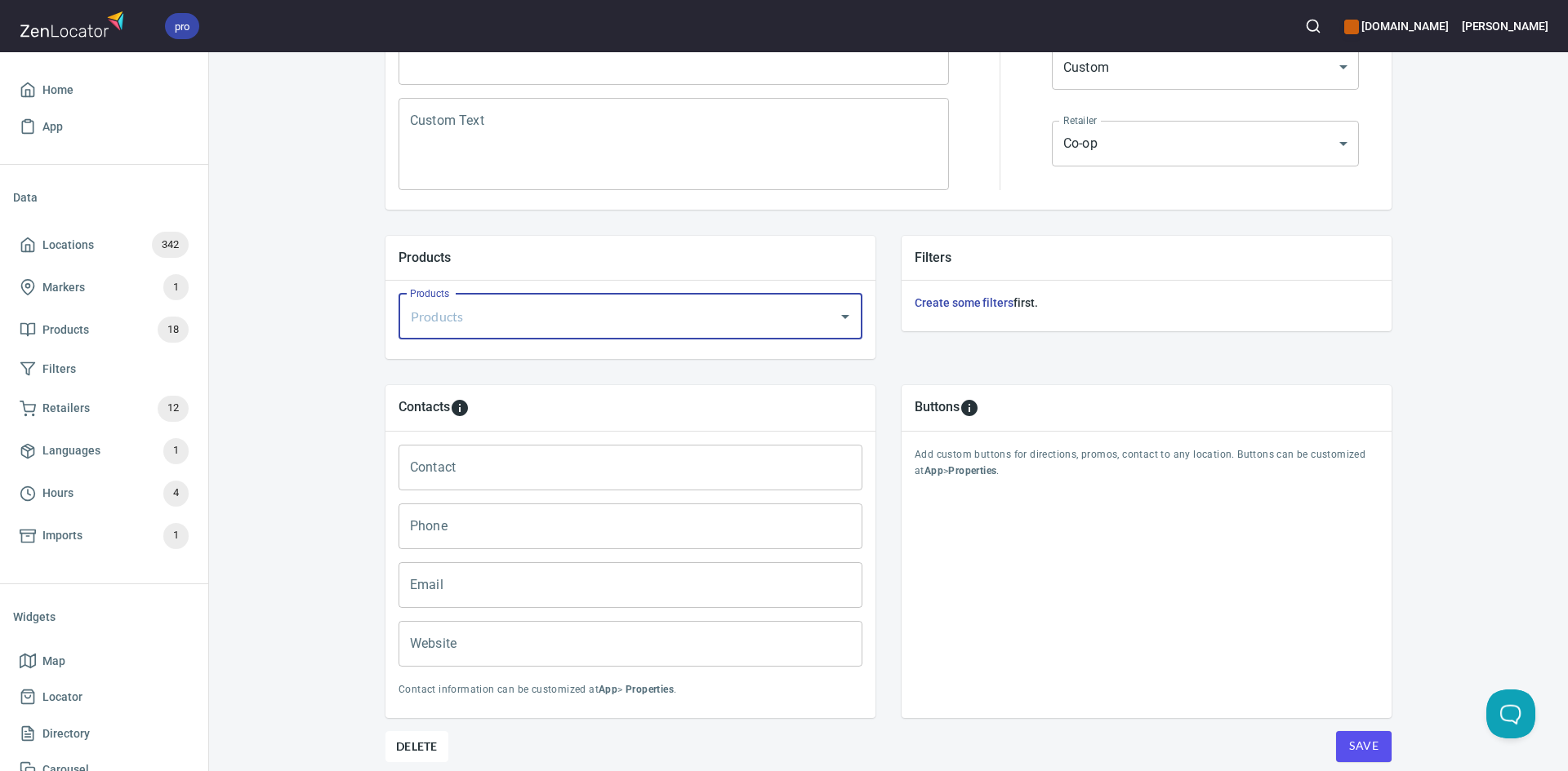
click at [877, 567] on div "Contacts Contact Contact Phone Phone Email Email Website Website Contact inform…" at bounding box center [630, 552] width 516 height 359
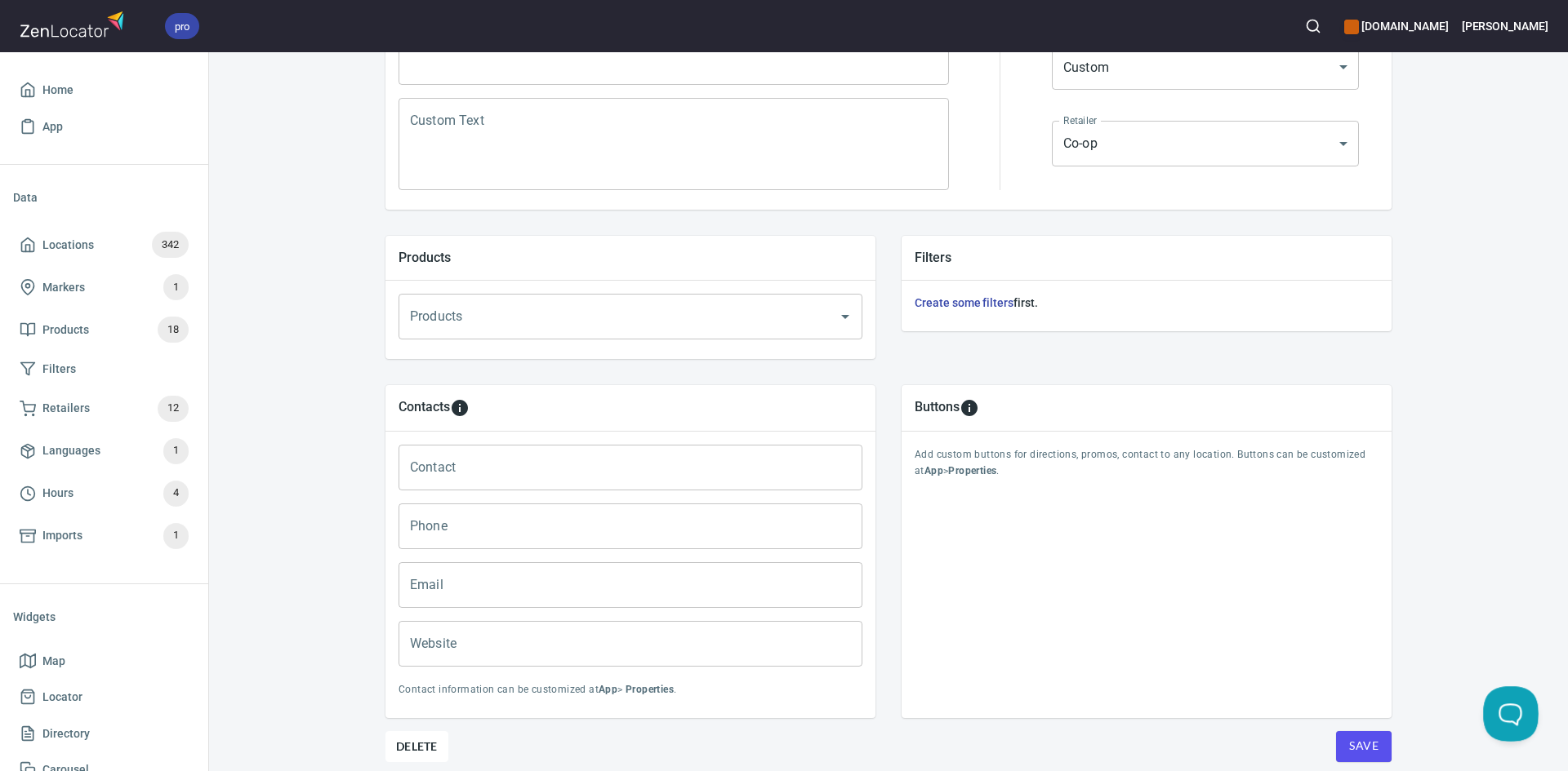
click at [1523, 725] on button "Open Beacon popover" at bounding box center [1507, 711] width 49 height 49
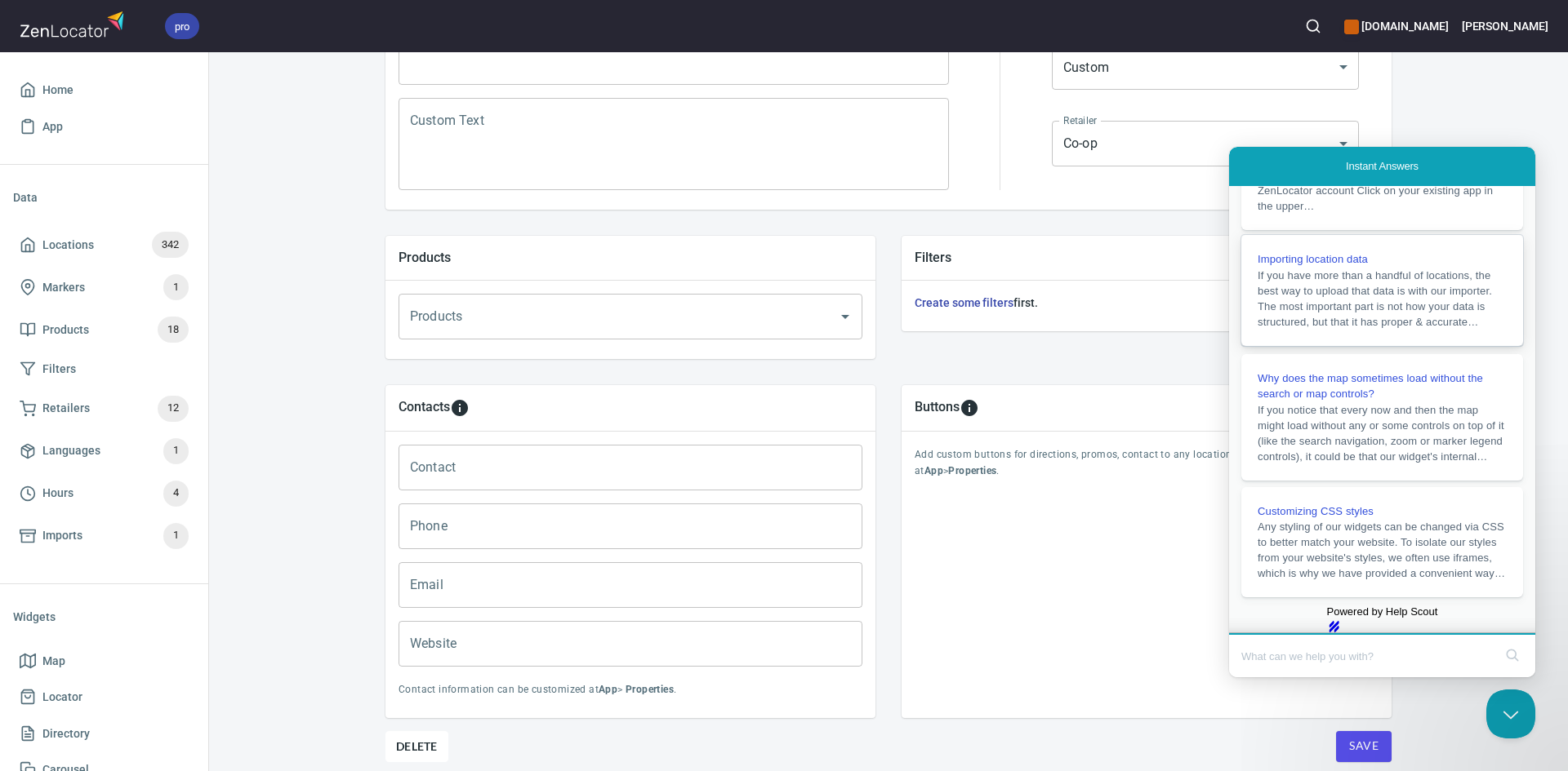
scroll to position [328, 0]
